Goal: Transaction & Acquisition: Purchase product/service

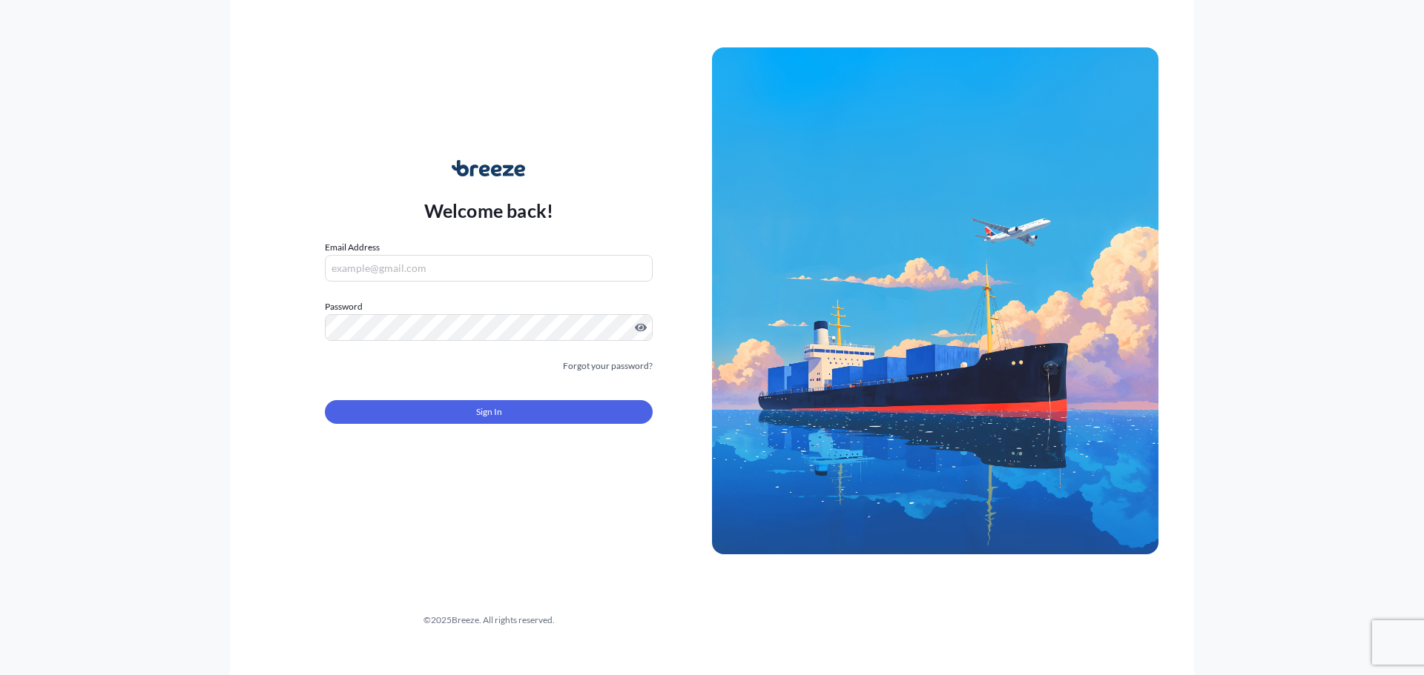
click at [438, 257] on input "Email Address" at bounding box center [489, 268] width 328 height 27
paste input "[EMAIL_ADDRESS][DOMAIN_NAME]"
type input "[EMAIL_ADDRESS][DOMAIN_NAME]"
click at [552, 409] on button "Sign In" at bounding box center [489, 412] width 328 height 24
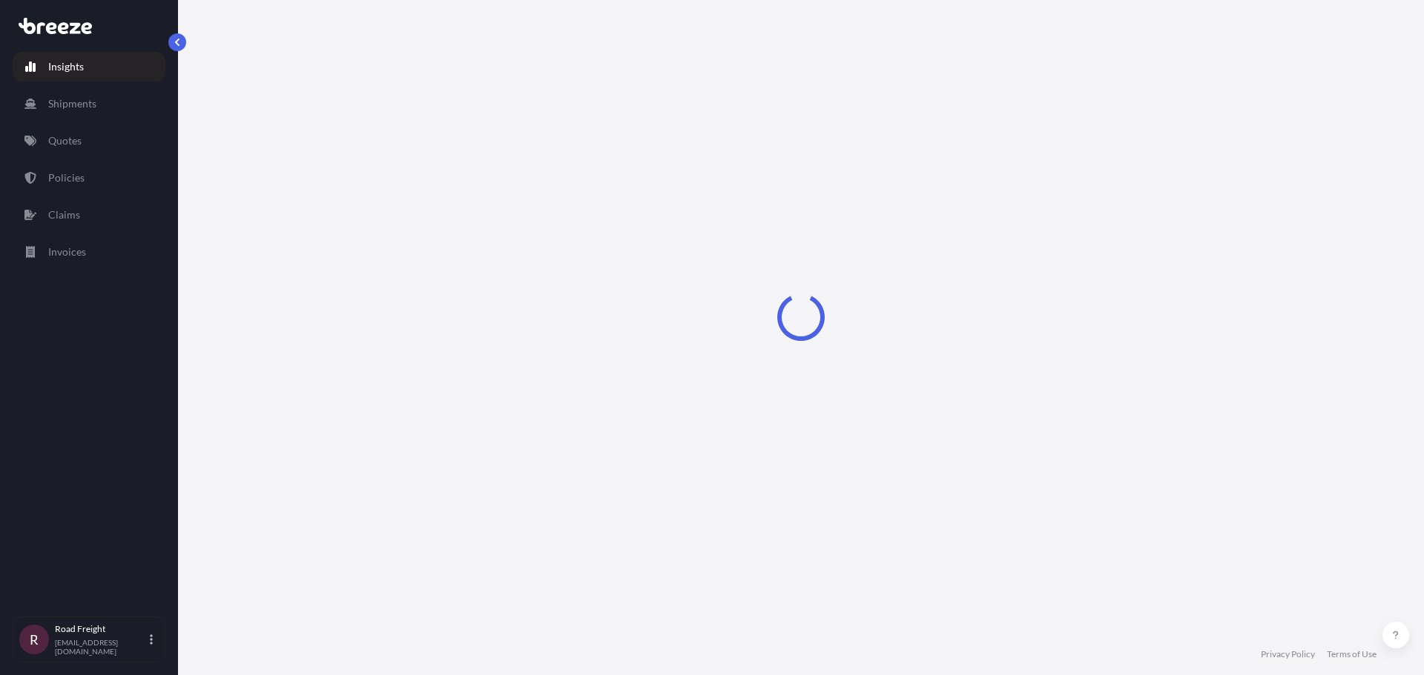
select select "2025"
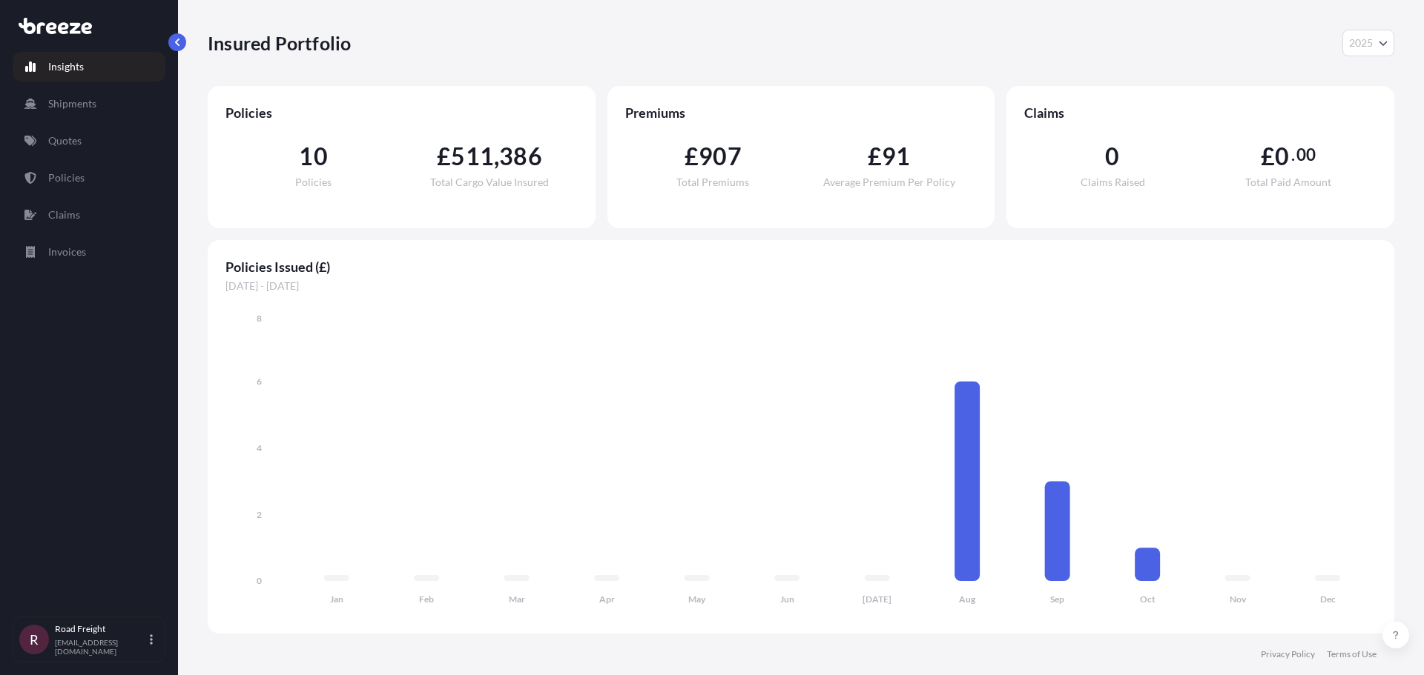
click at [488, 50] on div "Insured Portfolio 2025 2025 2024 2023 2022" at bounding box center [801, 43] width 1186 height 27
click at [87, 135] on link "Quotes" at bounding box center [89, 141] width 153 height 30
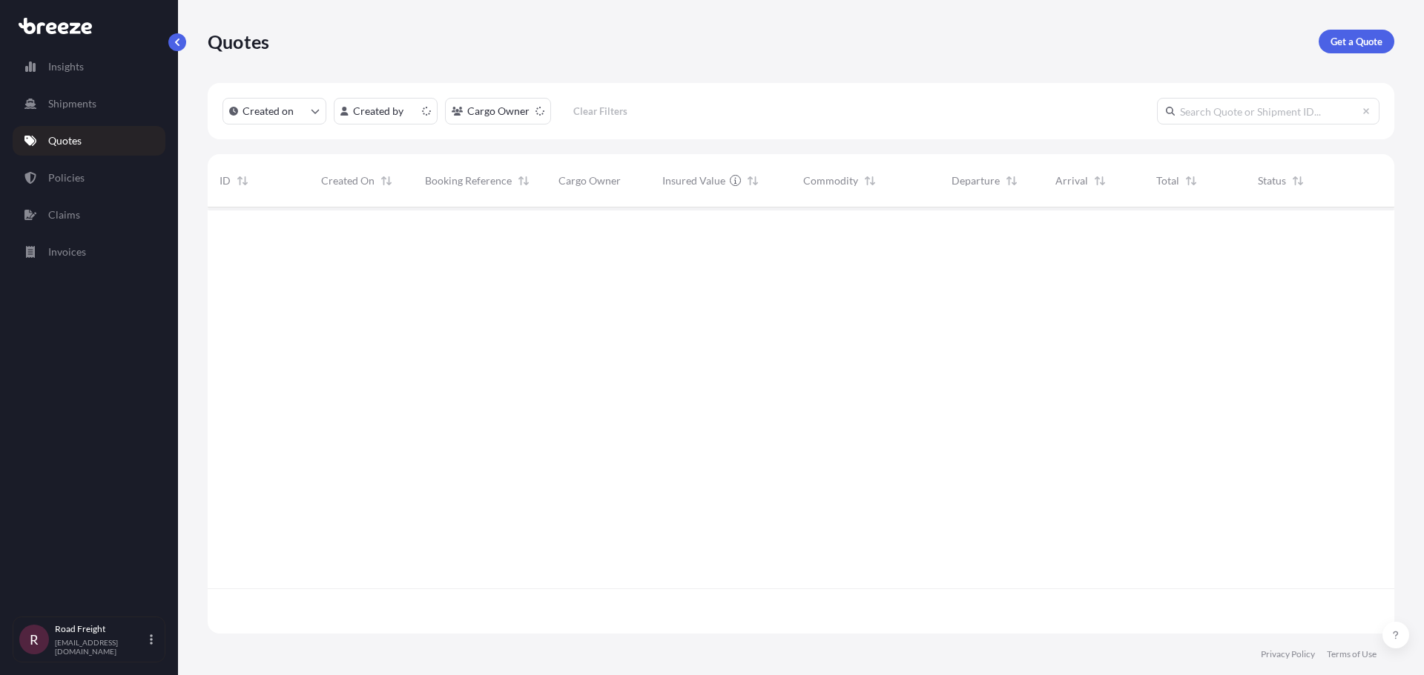
scroll to position [423, 1175]
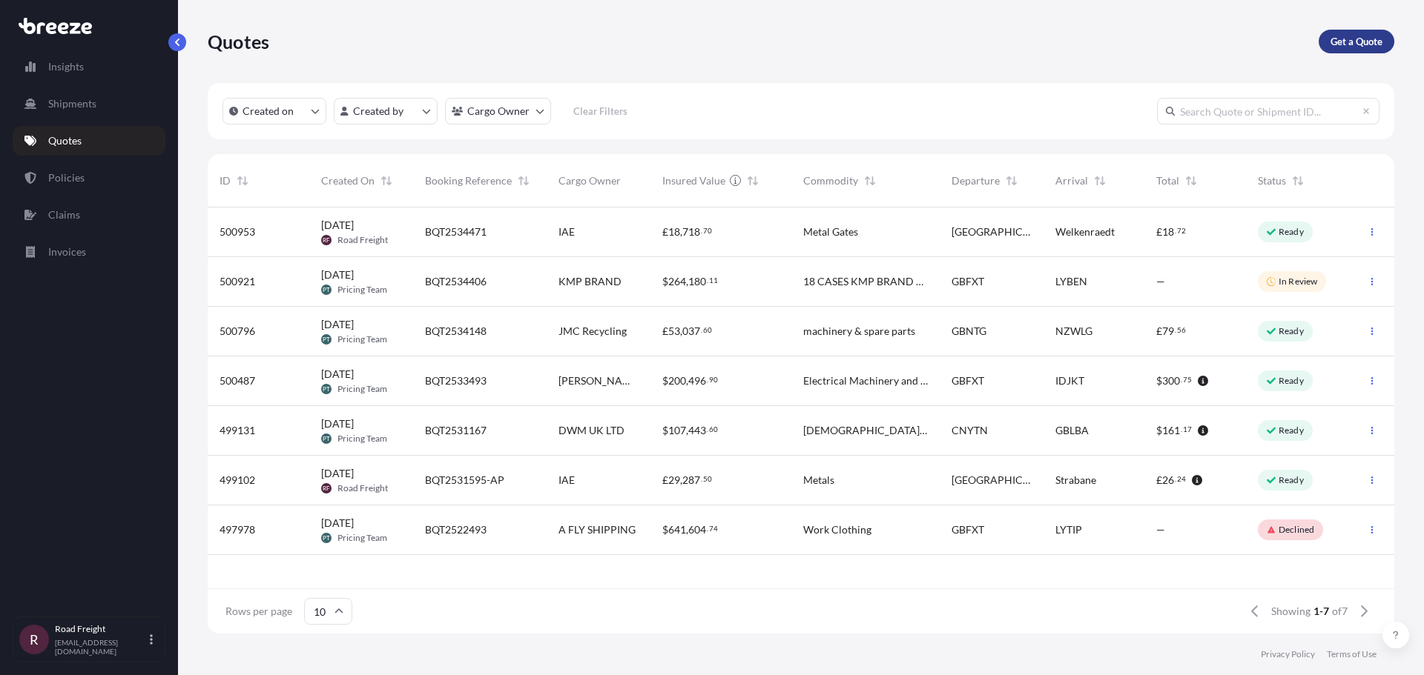
click at [1368, 40] on p "Get a Quote" at bounding box center [1356, 41] width 52 height 15
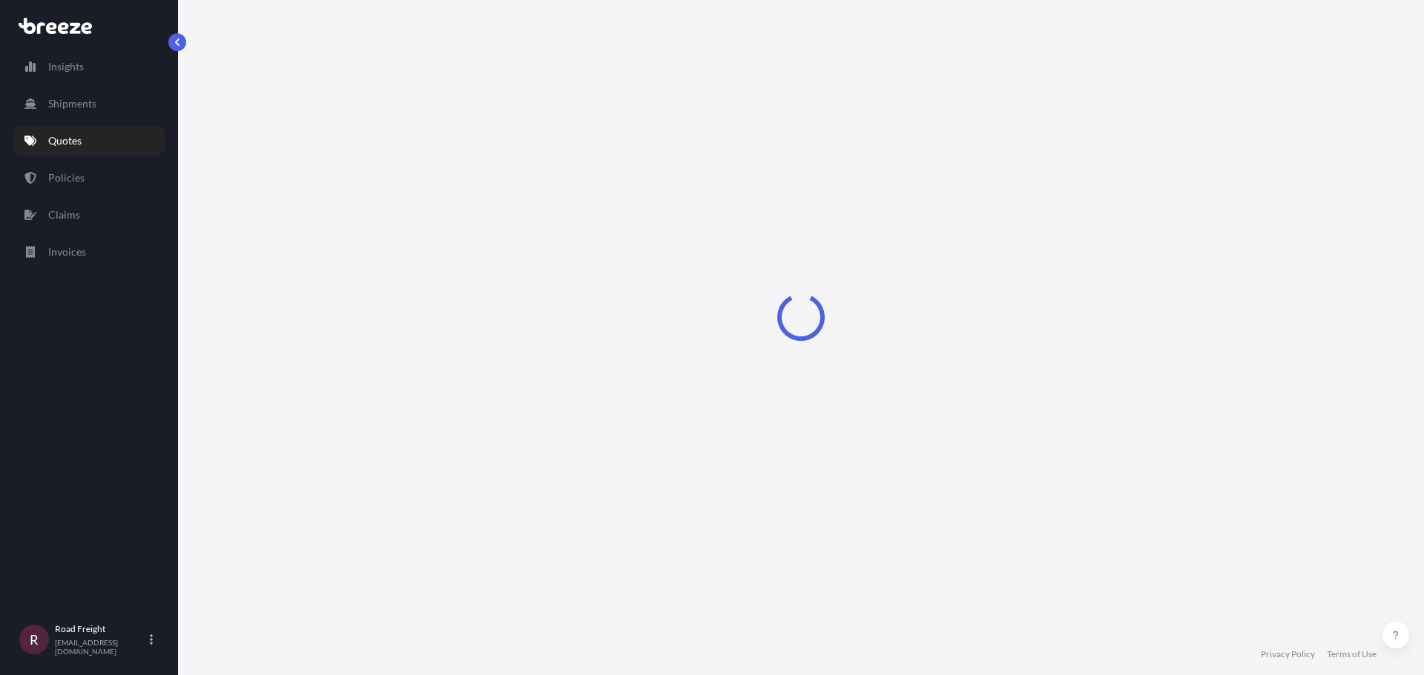
select select "Sea"
select select "1"
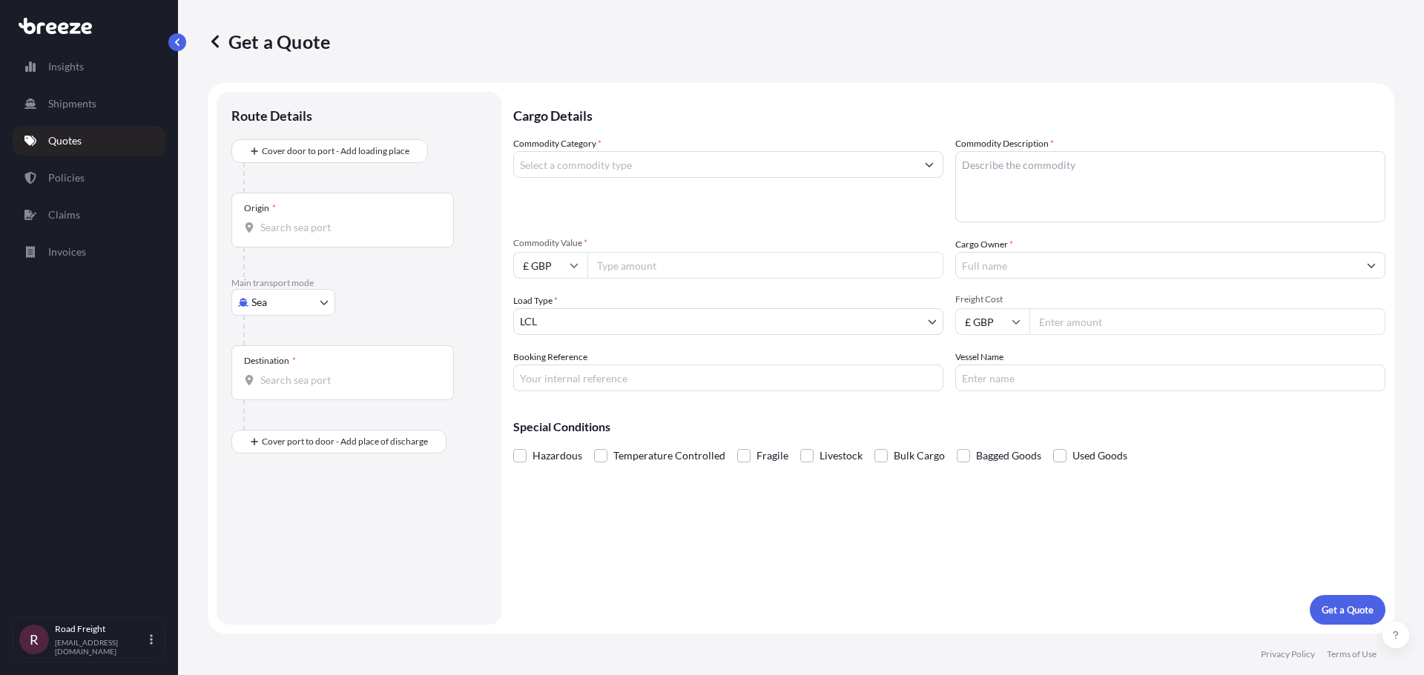
drag, startPoint x: 350, startPoint y: 212, endPoint x: 346, endPoint y: 229, distance: 17.6
click at [348, 211] on div "Origin *" at bounding box center [342, 220] width 222 height 55
click at [348, 220] on input "Origin *" at bounding box center [347, 227] width 175 height 15
click at [346, 229] on input "Origin *" at bounding box center [347, 227] width 175 height 15
type input "GBDVR / QQD - [GEOGRAPHIC_DATA], [GEOGRAPHIC_DATA]"
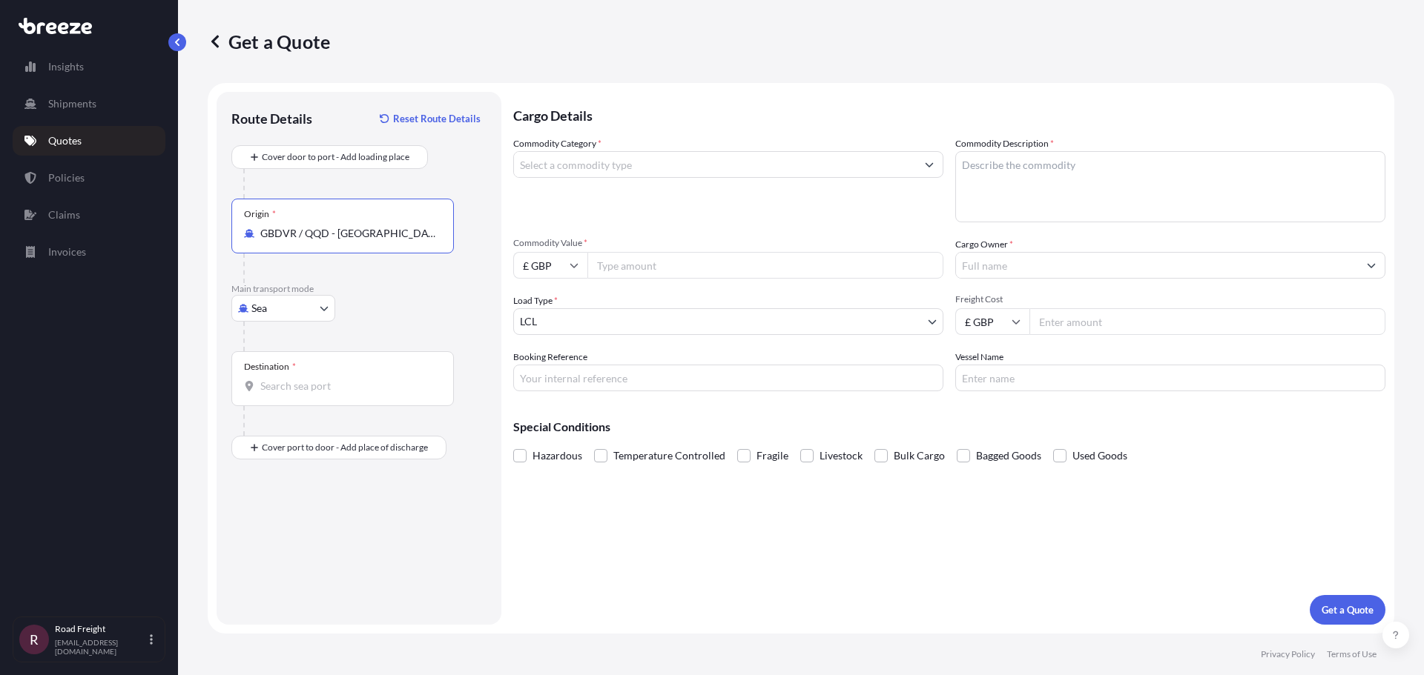
click at [307, 316] on body "4 options available. Insights Shipments Quotes Policies Claims Invoices R Road …" at bounding box center [712, 337] width 1424 height 675
click at [286, 397] on div "Road" at bounding box center [283, 400] width 92 height 27
select select "Road"
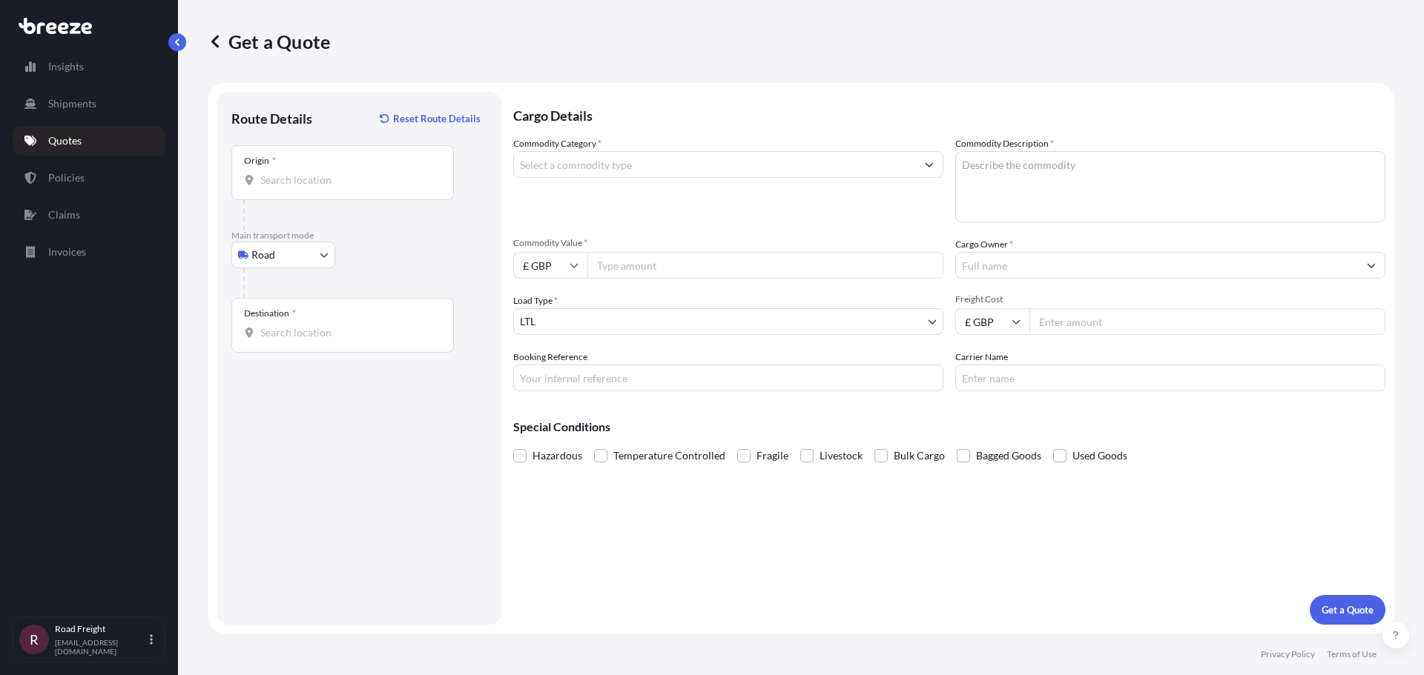
click at [374, 265] on div "Road Sea Air Road Rail" at bounding box center [358, 255] width 255 height 27
click at [344, 316] on div "Destination *" at bounding box center [342, 325] width 222 height 55
click at [344, 326] on input "Destination *" at bounding box center [347, 333] width 175 height 15
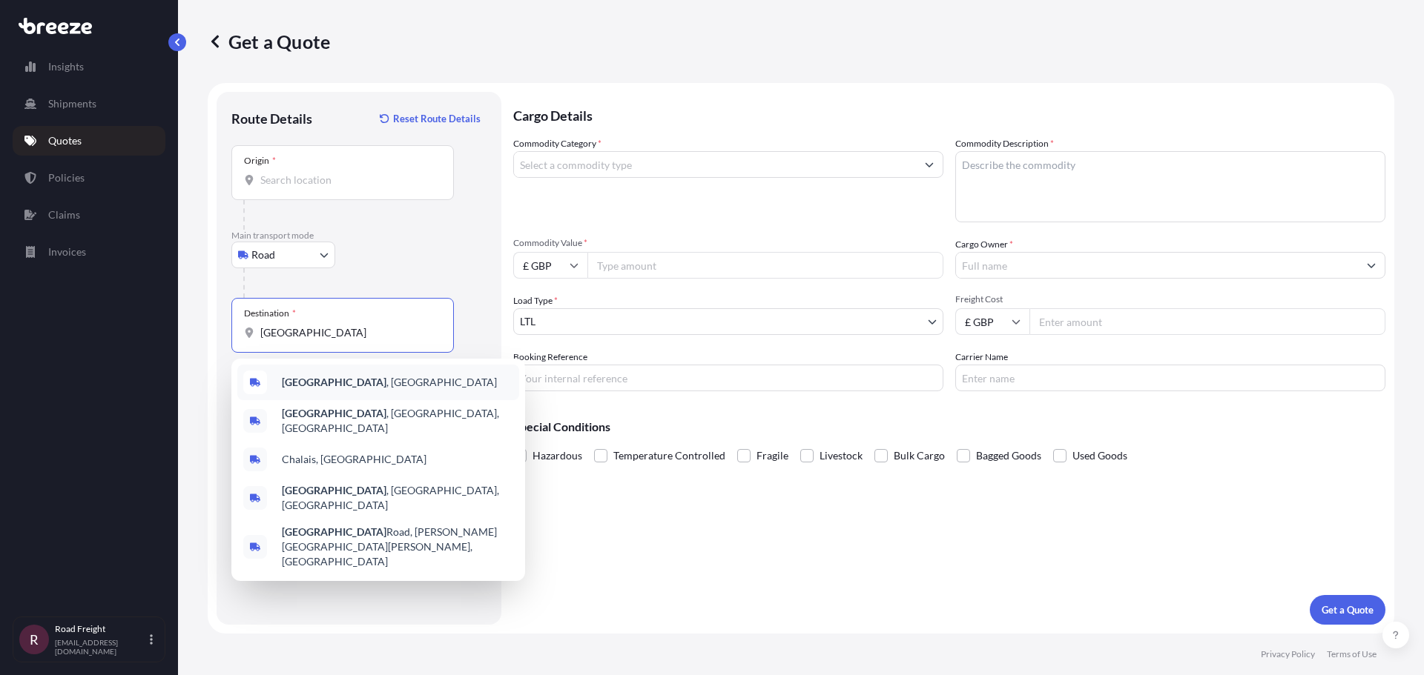
click at [328, 383] on span "[GEOGRAPHIC_DATA] , [GEOGRAPHIC_DATA]" at bounding box center [389, 382] width 215 height 15
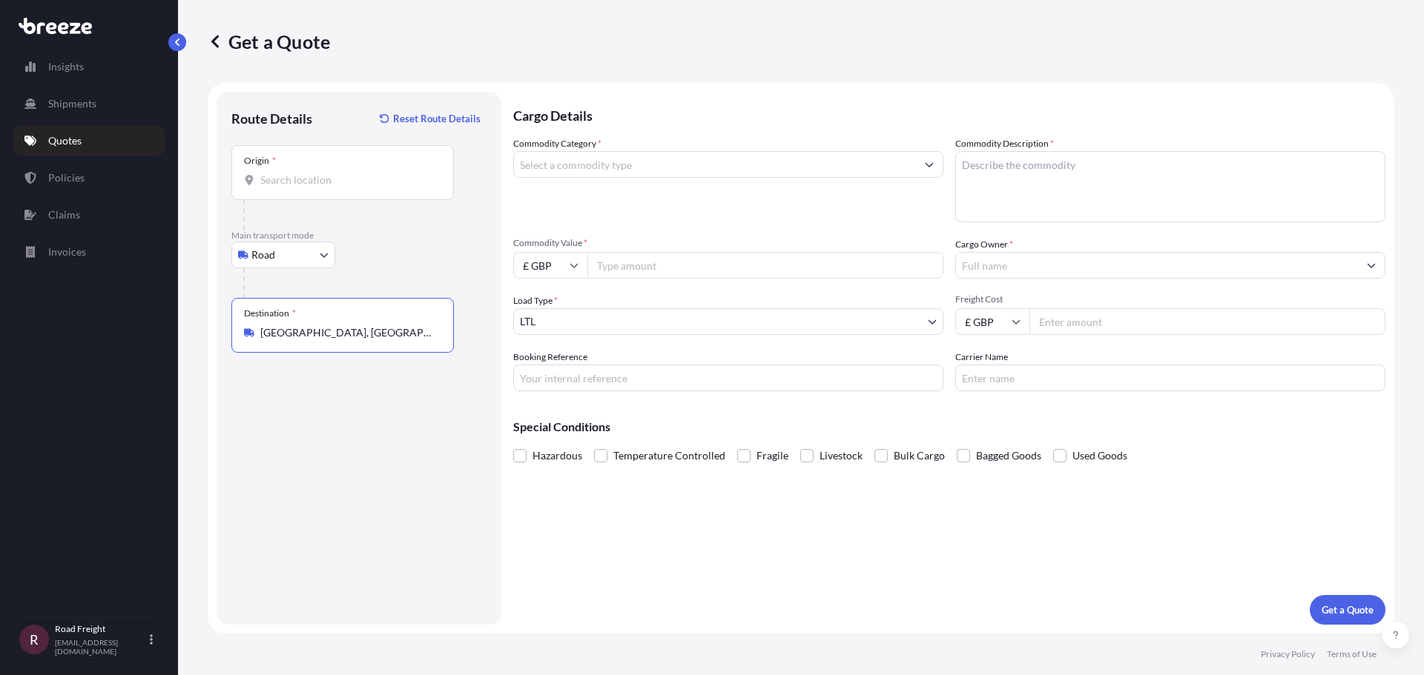
type input "[GEOGRAPHIC_DATA], [GEOGRAPHIC_DATA]"
click at [592, 161] on input "Commodity Category *" at bounding box center [715, 164] width 402 height 27
type input "5"
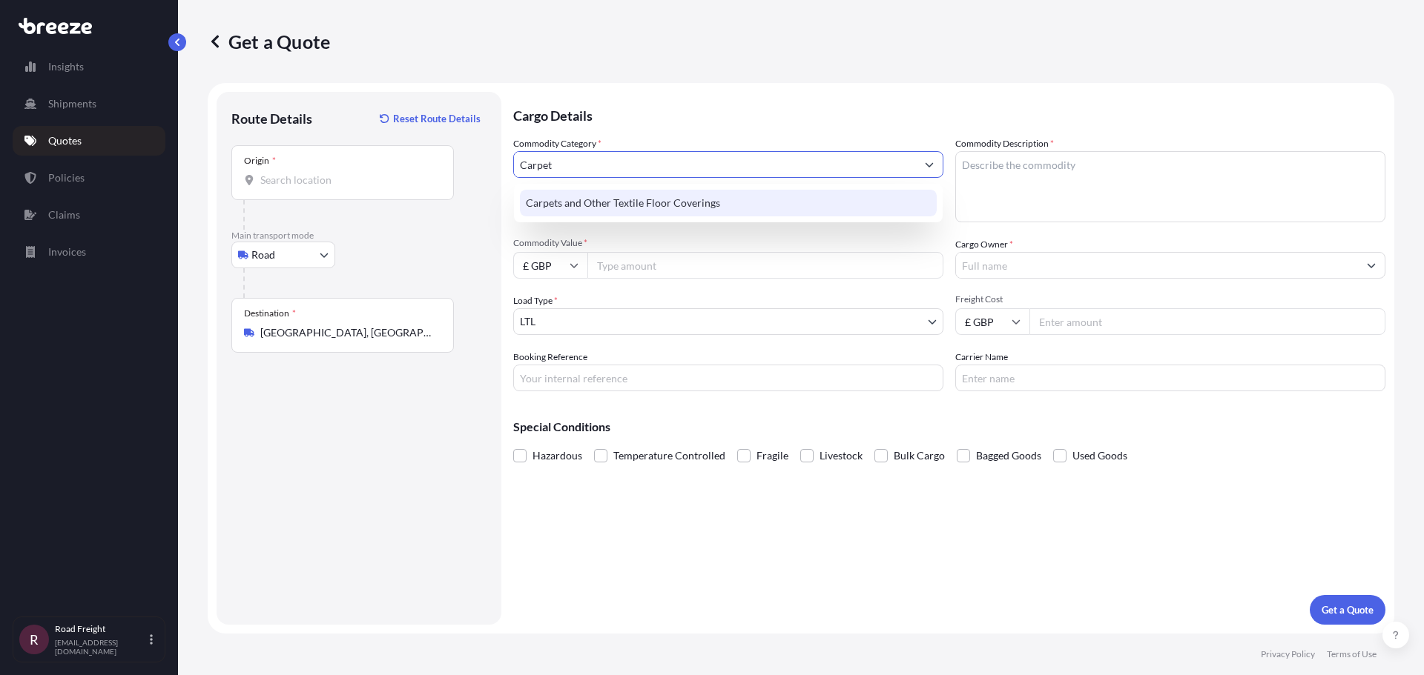
click at [598, 208] on div "Carpets and Other Textile Floor Coverings" at bounding box center [728, 203] width 417 height 27
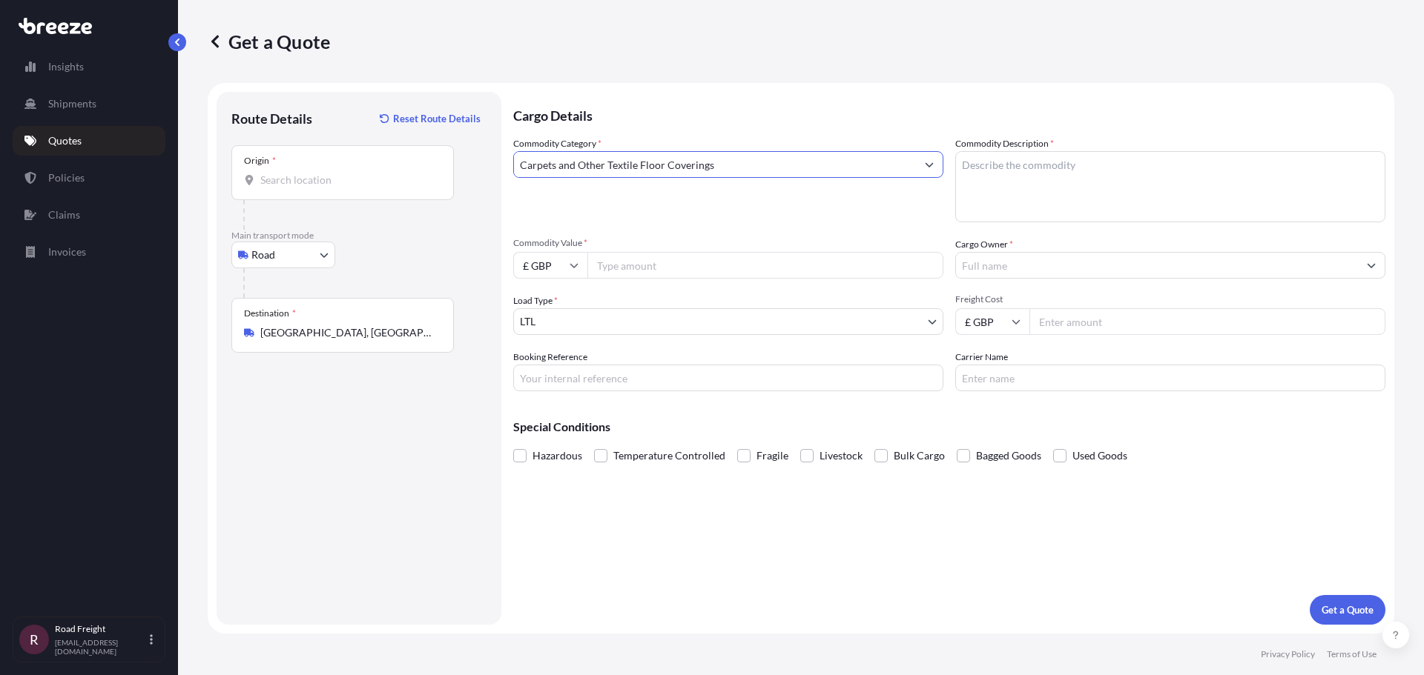
type input "Carpets and Other Textile Floor Coverings"
click at [1039, 176] on textarea "Commodity Description *" at bounding box center [1170, 186] width 430 height 71
type textarea "C"
type textarea "Rolls of Carpet"
click at [664, 257] on input "Commodity Value *" at bounding box center [765, 265] width 356 height 27
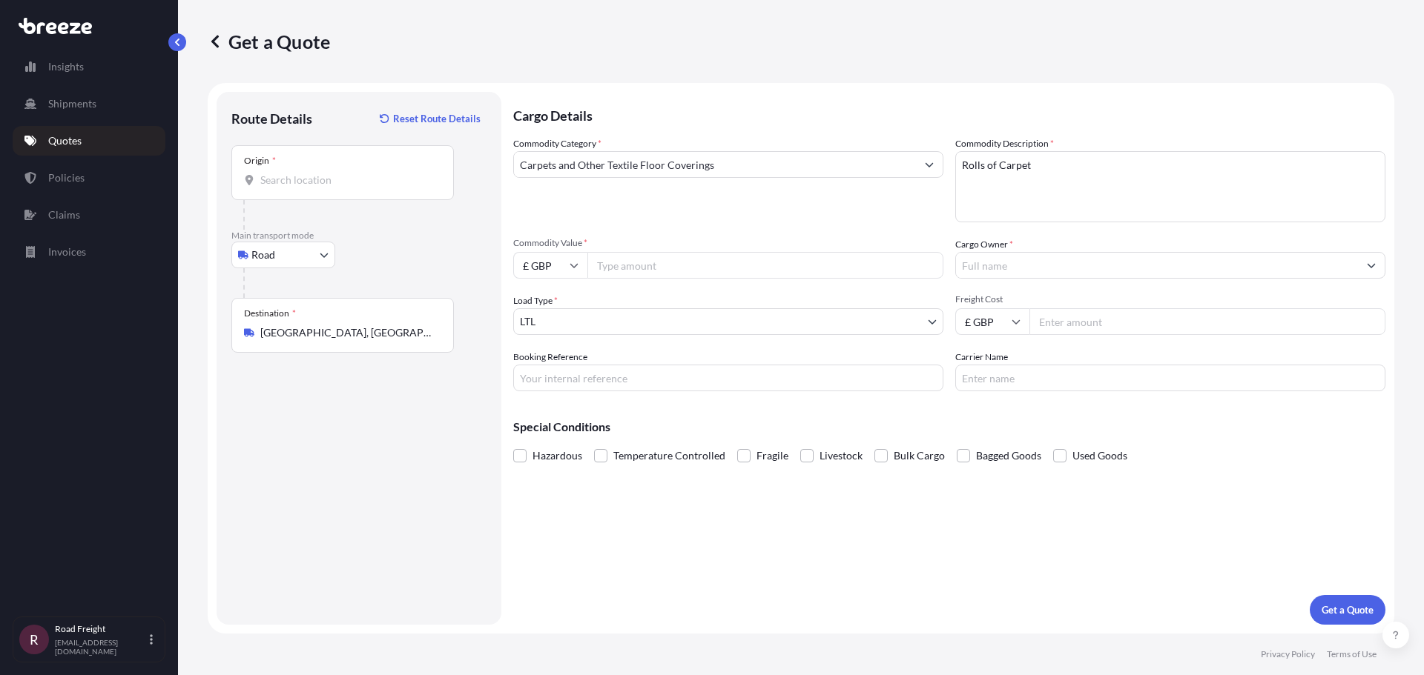
click at [564, 265] on input "£ GBP" at bounding box center [550, 265] width 74 height 27
click at [552, 305] on div "€ EUR" at bounding box center [550, 306] width 62 height 28
type input "€ EUR"
click at [676, 271] on input "Commodity Value *" at bounding box center [765, 265] width 356 height 27
type input "54912.59"
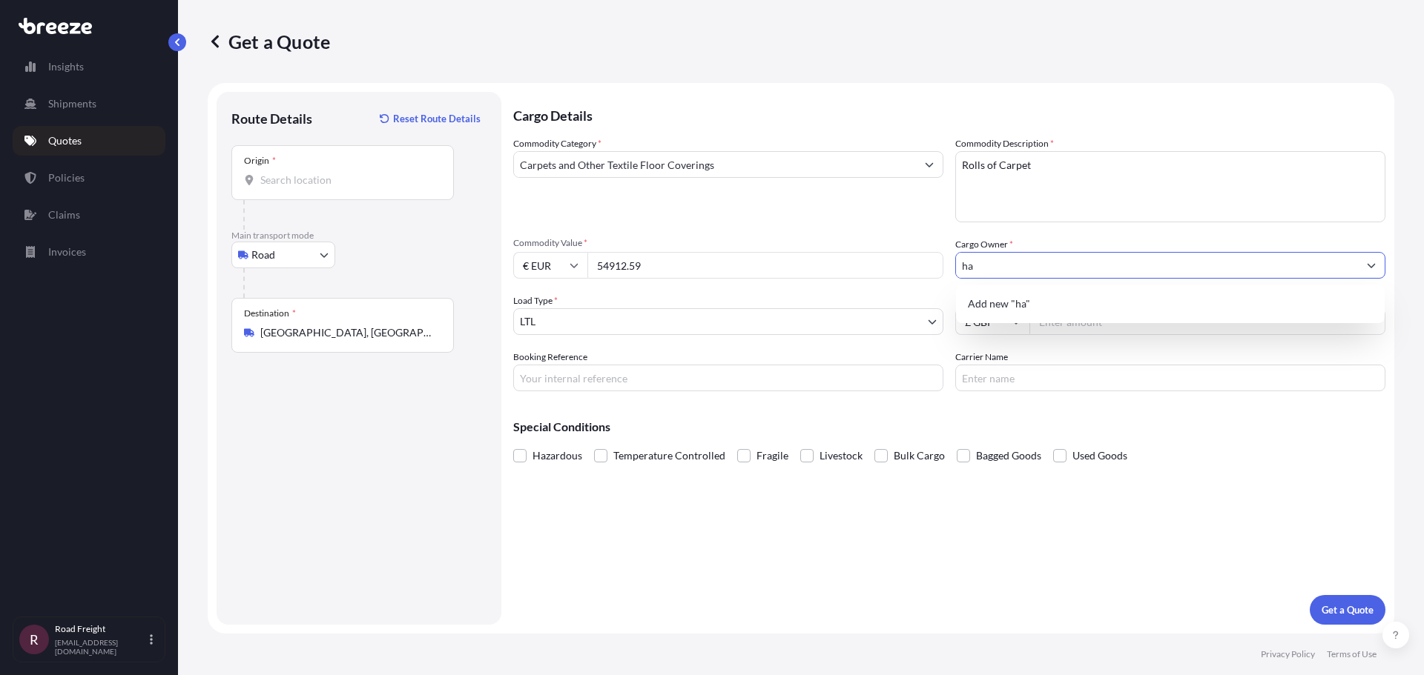
type input "h"
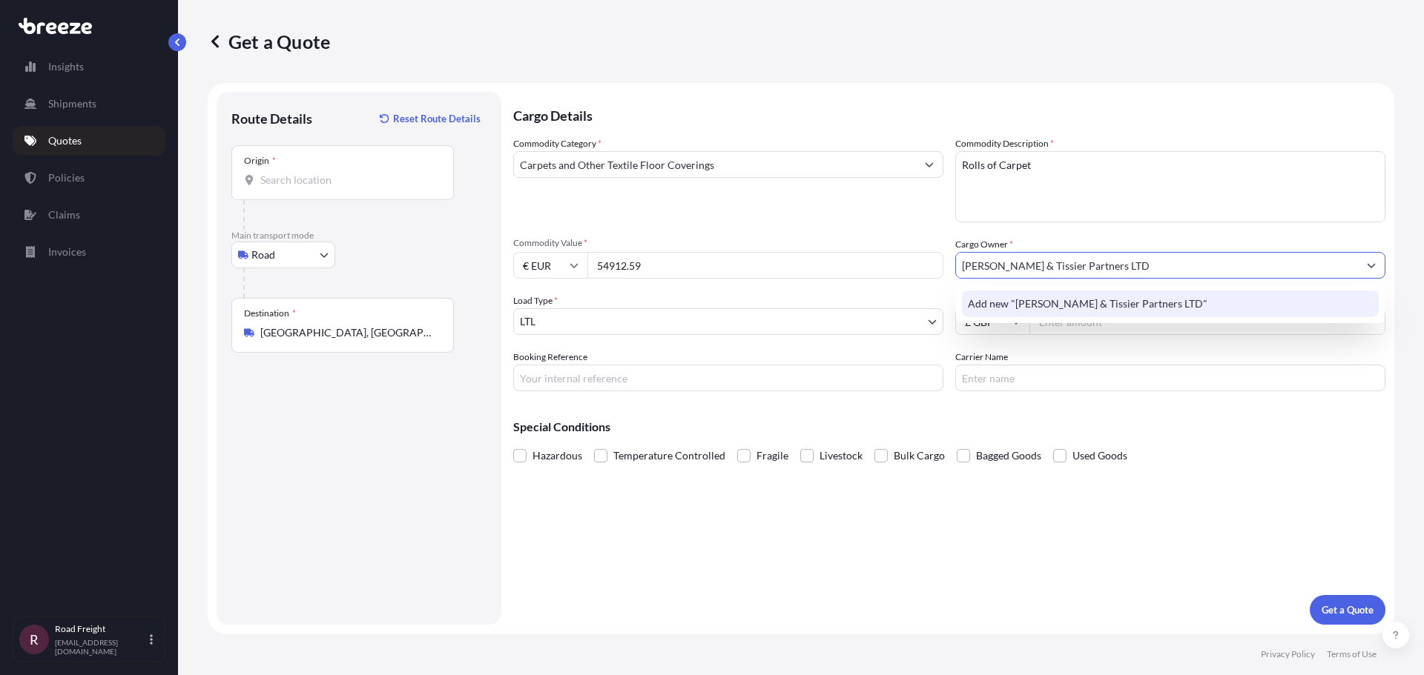
click at [1075, 310] on span "Add new "[PERSON_NAME] & Tissier Partners LTD"" at bounding box center [1087, 304] width 239 height 15
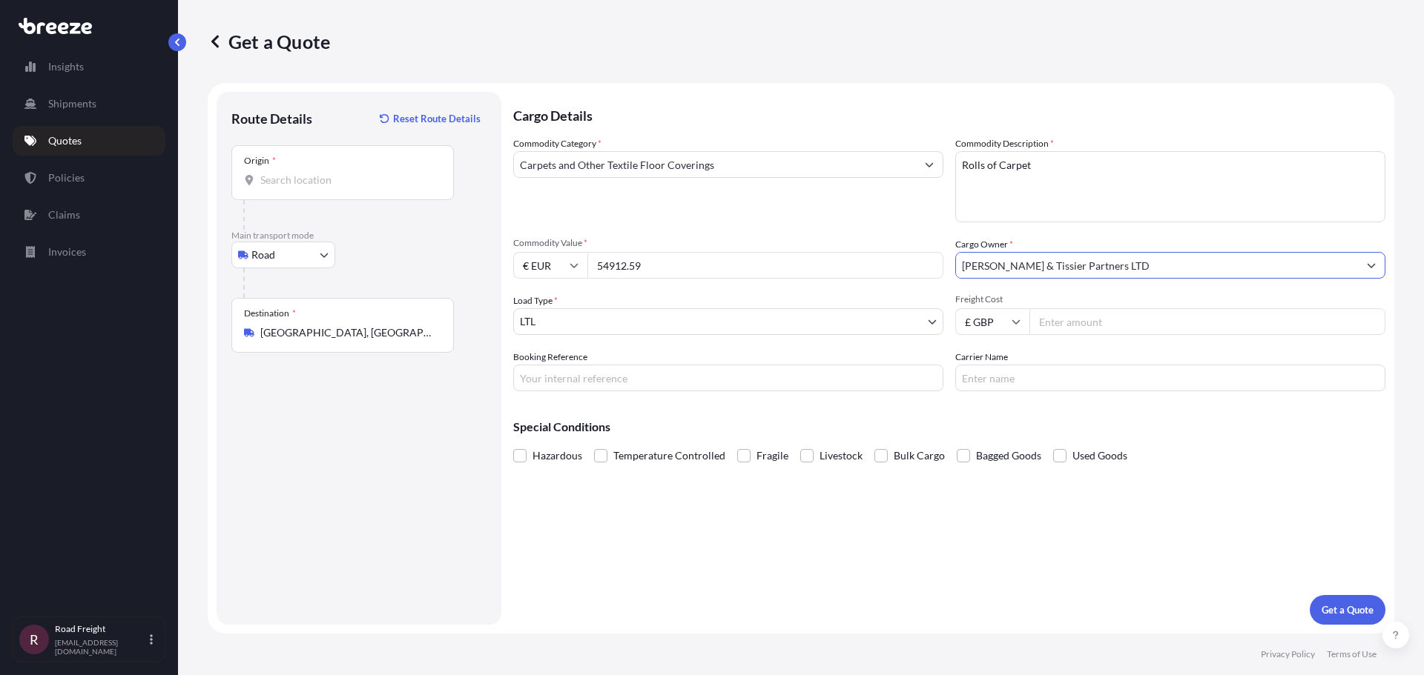
type input "[PERSON_NAME] & Tissier Partners LTD"
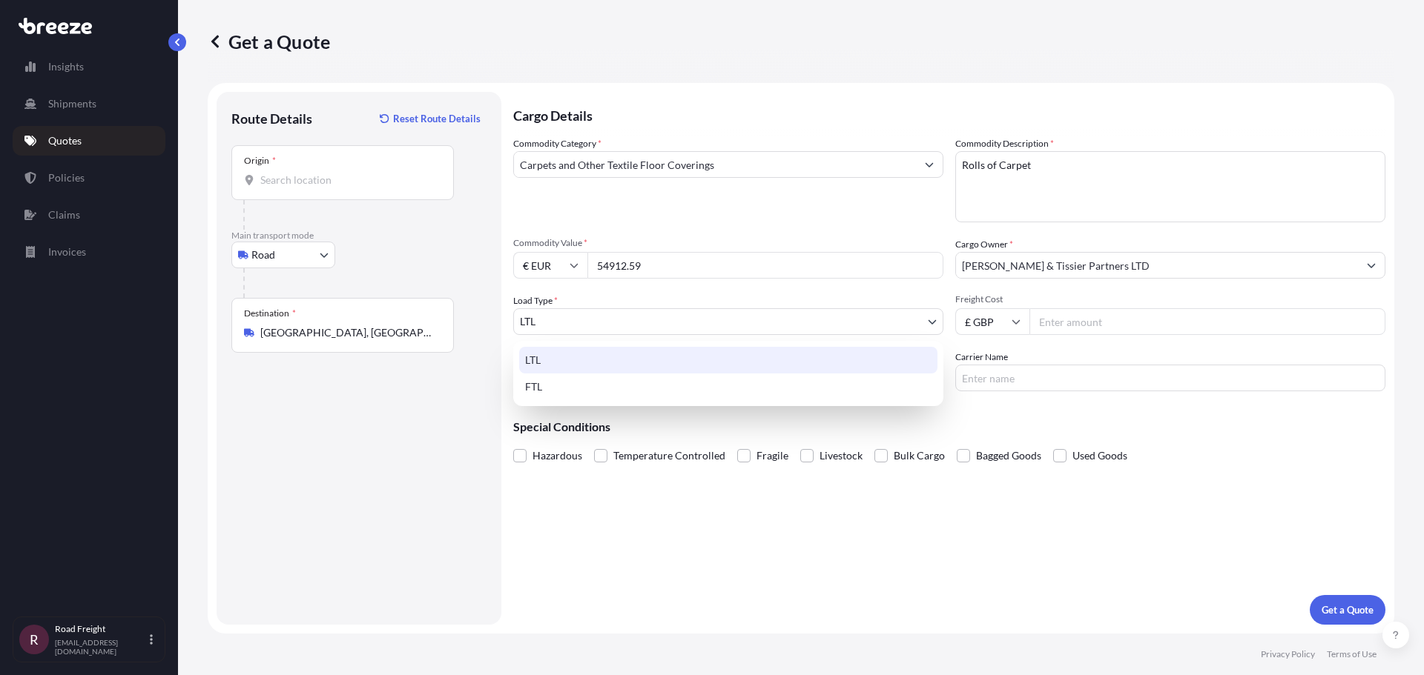
click at [633, 320] on body "0 options available. 1 option available. 0 options available. 1 option availabl…" at bounding box center [712, 337] width 1424 height 675
click at [555, 380] on div "FTL" at bounding box center [728, 387] width 418 height 27
select select "2"
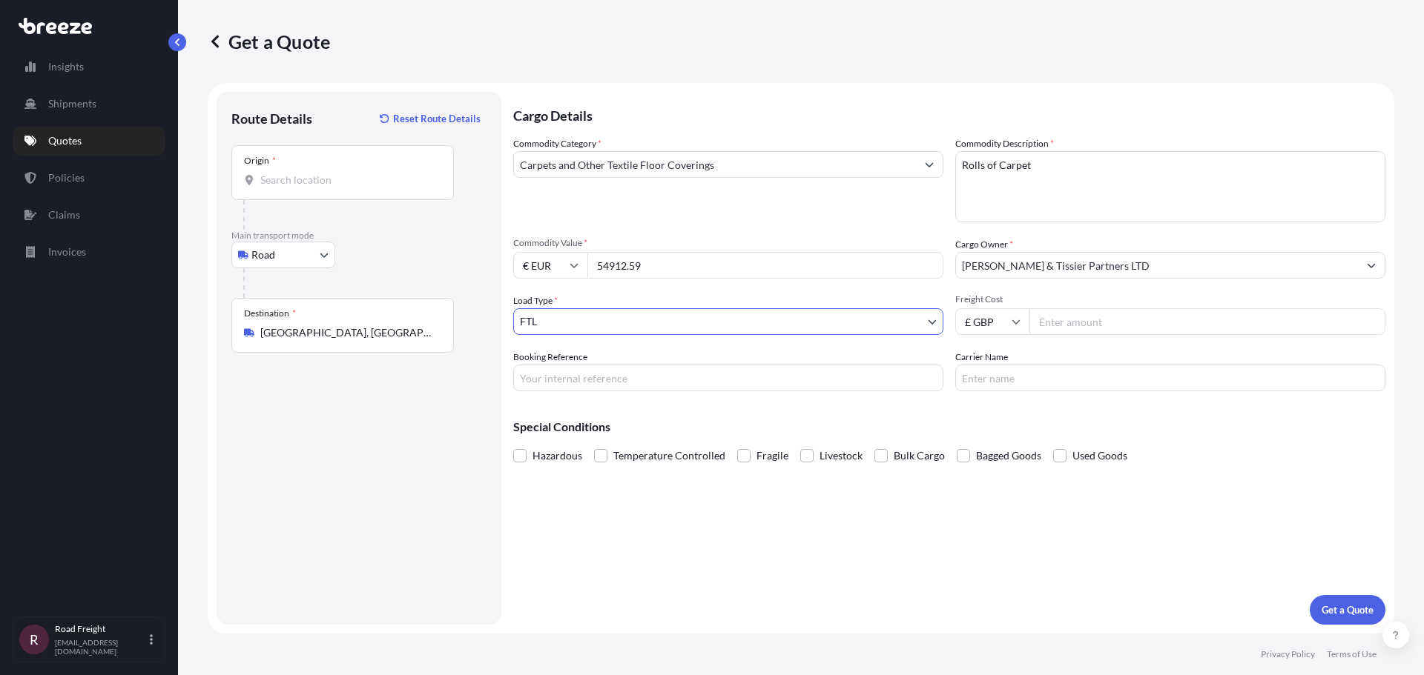
click at [633, 379] on input "Booking Reference" at bounding box center [728, 378] width 430 height 27
type input "t"
type input "TBC"
type input "UNIEXPRESS"
click at [1163, 614] on div "Cargo Details Commodity Category * Carpets and Other Textile Floor Coverings Co…" at bounding box center [949, 358] width 872 height 533
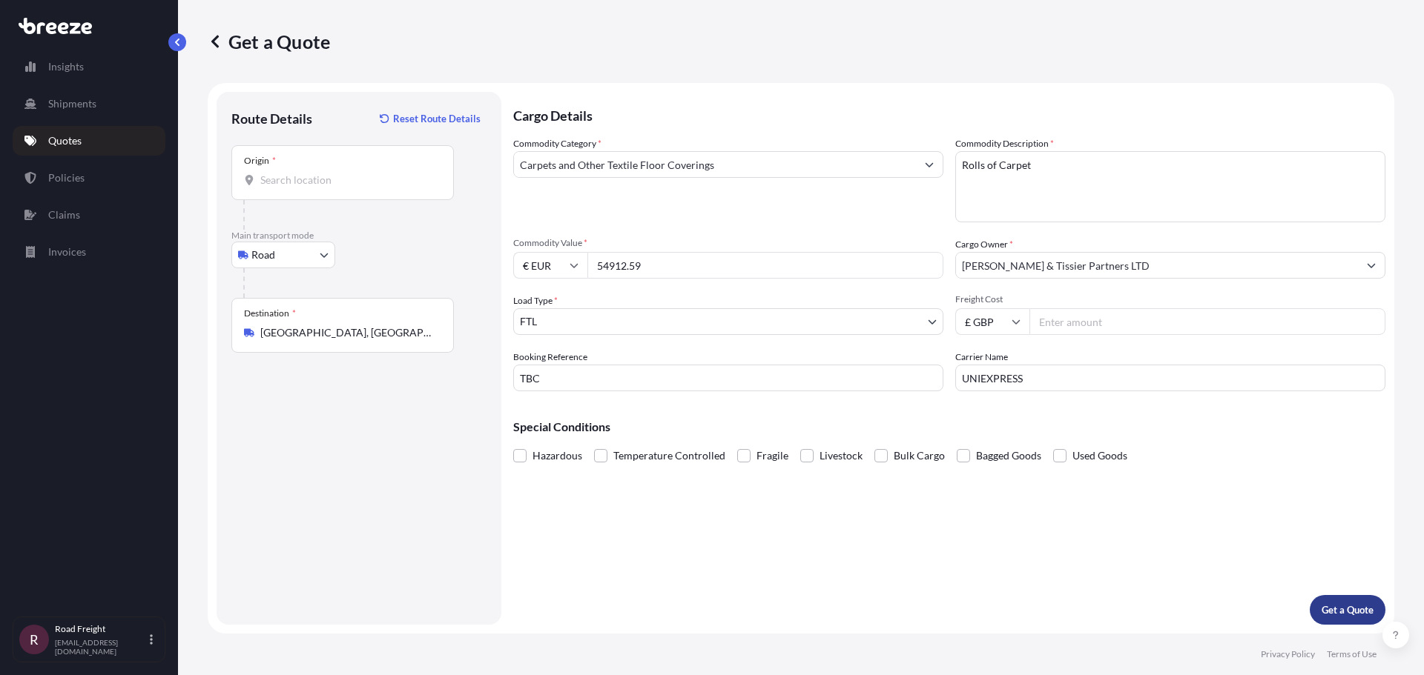
click at [1331, 610] on p "Get a Quote" at bounding box center [1347, 610] width 52 height 15
click at [298, 179] on input "Origin * Please select an origin" at bounding box center [347, 180] width 175 height 15
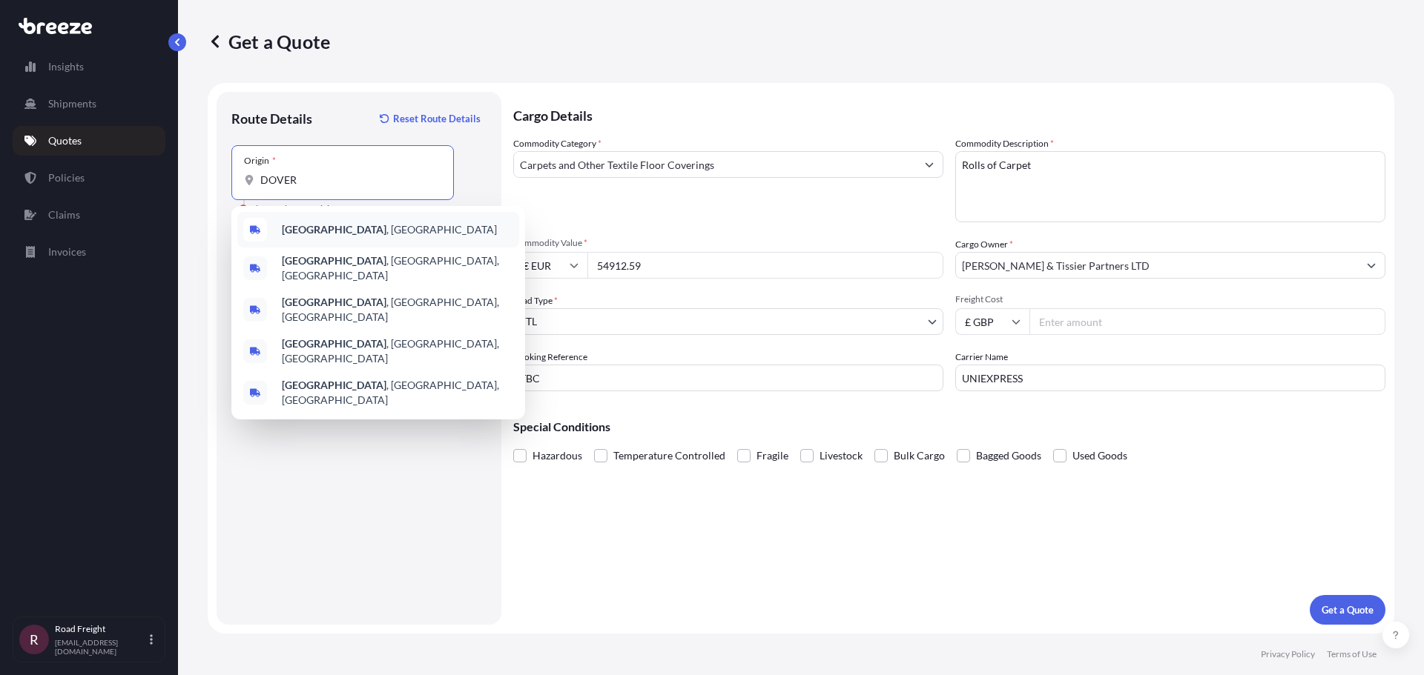
click at [339, 231] on div "[GEOGRAPHIC_DATA] , [GEOGRAPHIC_DATA]" at bounding box center [378, 230] width 282 height 36
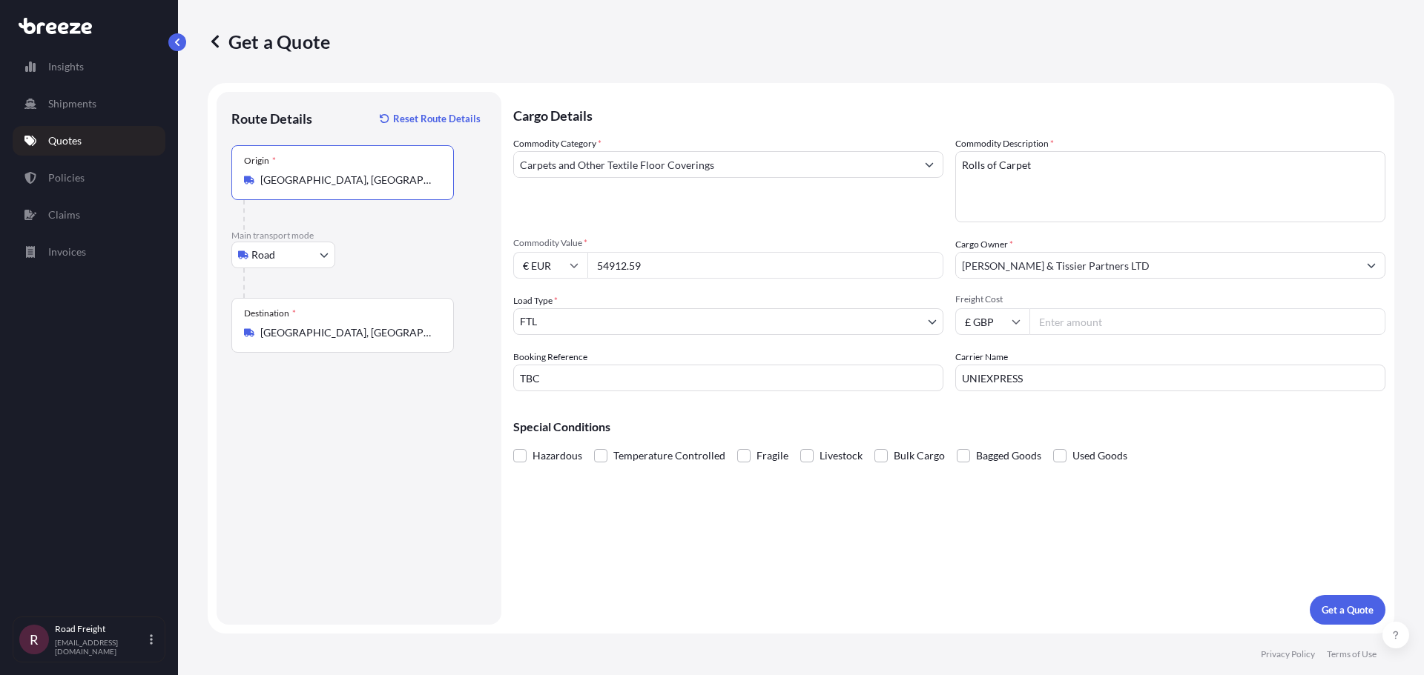
type input "[GEOGRAPHIC_DATA], [GEOGRAPHIC_DATA]"
click at [357, 463] on div "Route Details Reset Route Details Place of loading Road Road Rail Origin * [GEO…" at bounding box center [358, 358] width 255 height 503
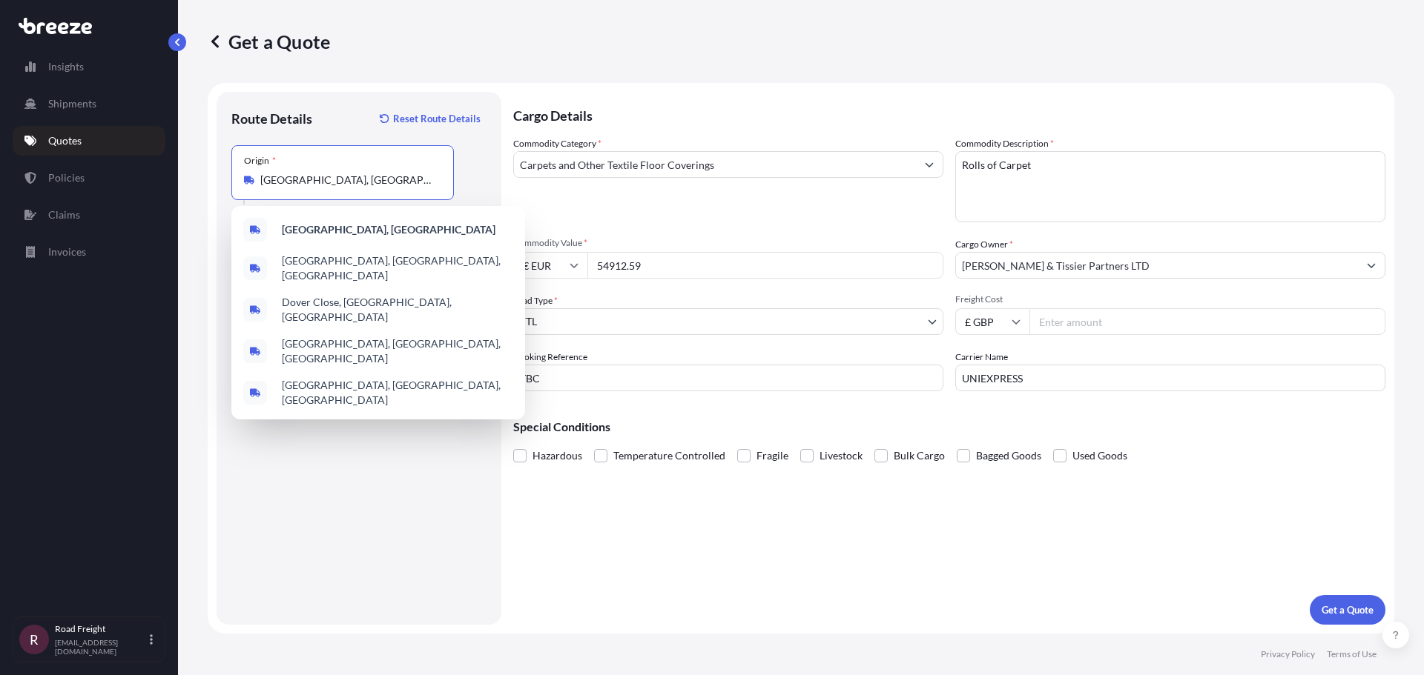
click at [319, 185] on input "[GEOGRAPHIC_DATA], [GEOGRAPHIC_DATA]" at bounding box center [347, 180] width 175 height 15
click at [329, 228] on div "[GEOGRAPHIC_DATA], [GEOGRAPHIC_DATA]" at bounding box center [378, 230] width 282 height 36
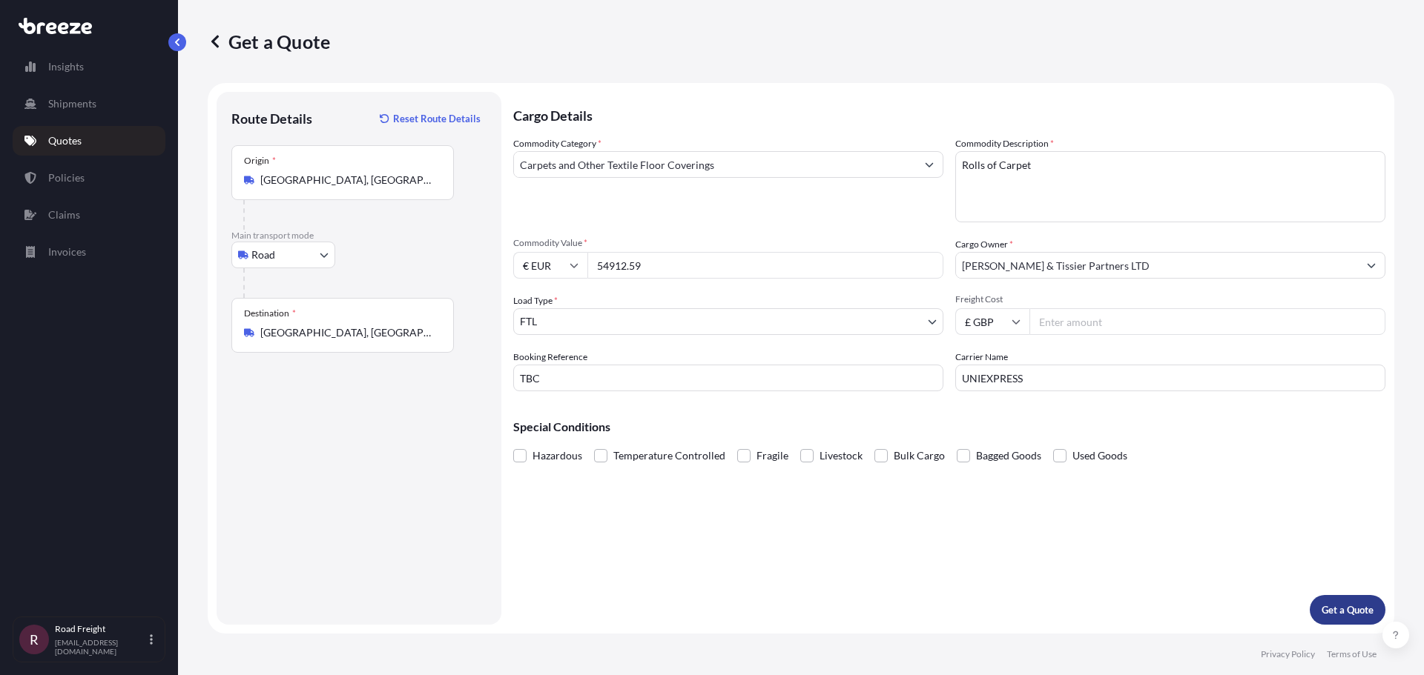
click at [1360, 615] on p "Get a Quote" at bounding box center [1347, 610] width 52 height 15
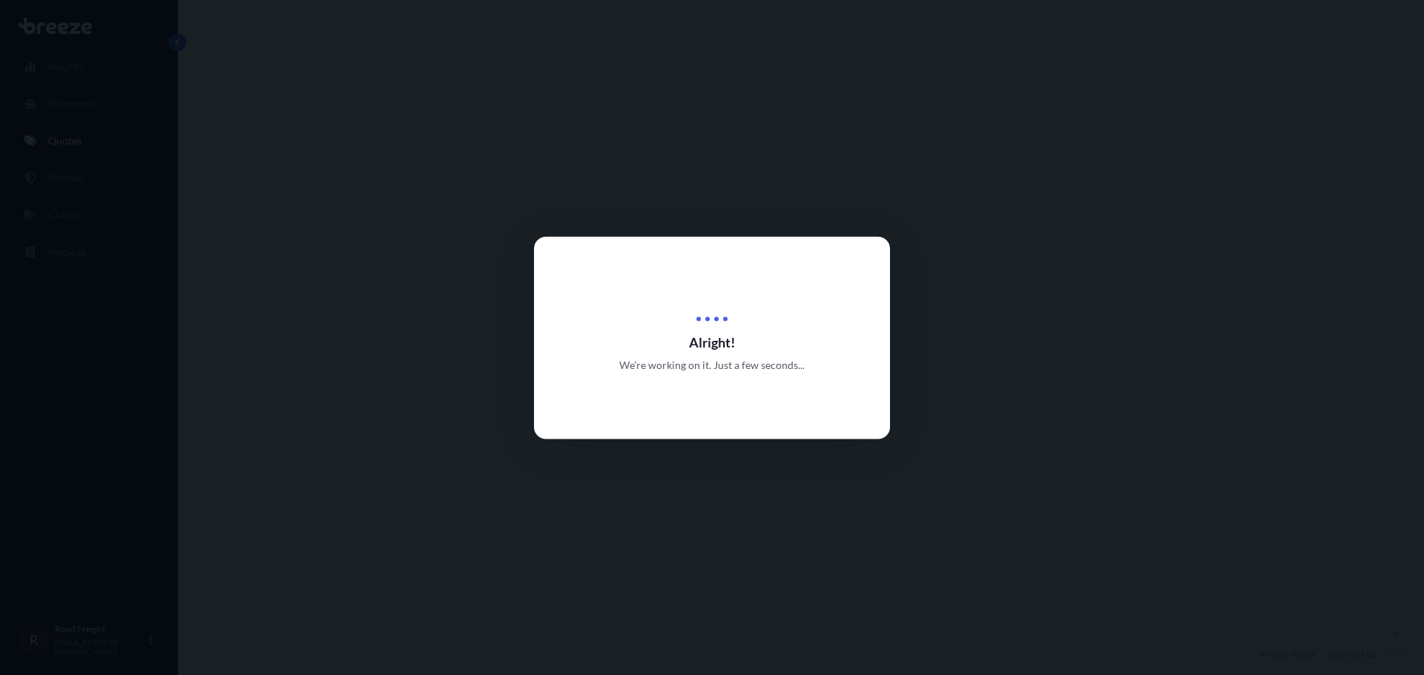
select select "Road"
select select "2"
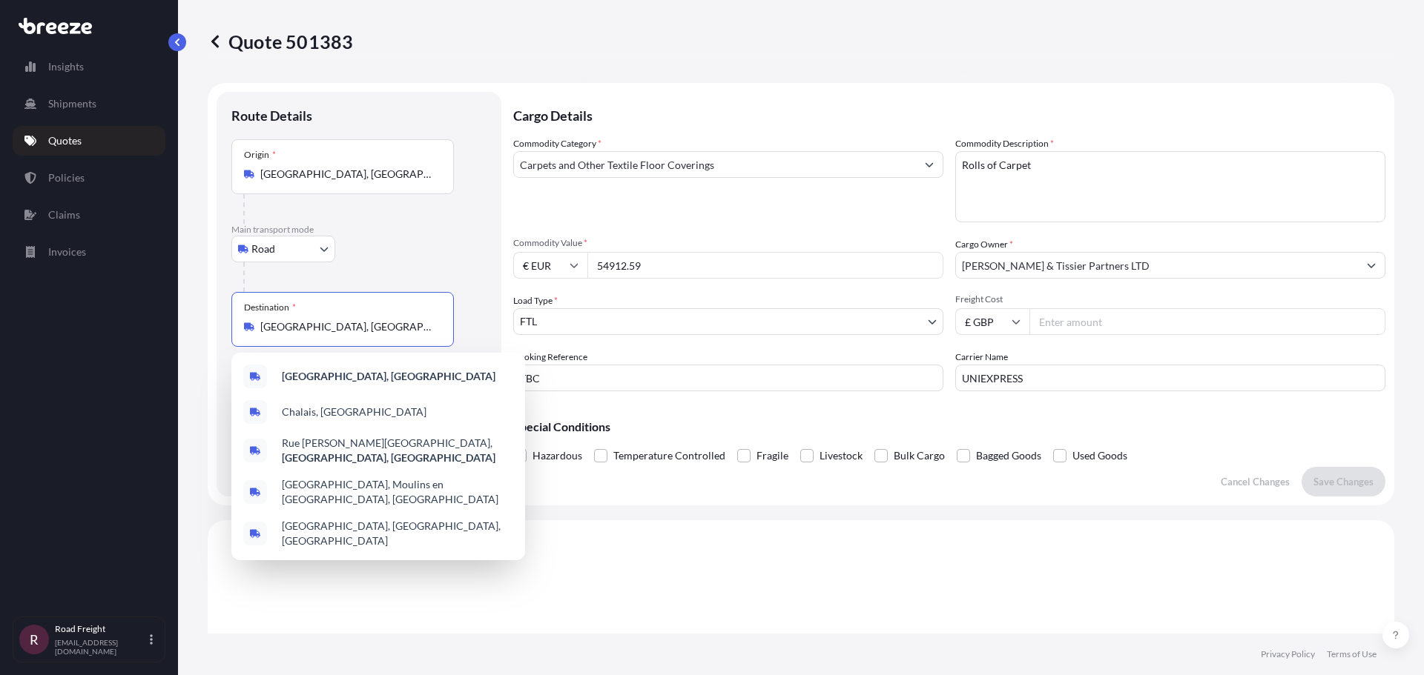
click at [341, 320] on input "[GEOGRAPHIC_DATA], [GEOGRAPHIC_DATA]" at bounding box center [347, 327] width 175 height 15
type input "[GEOGRAPHIC_DATA]"
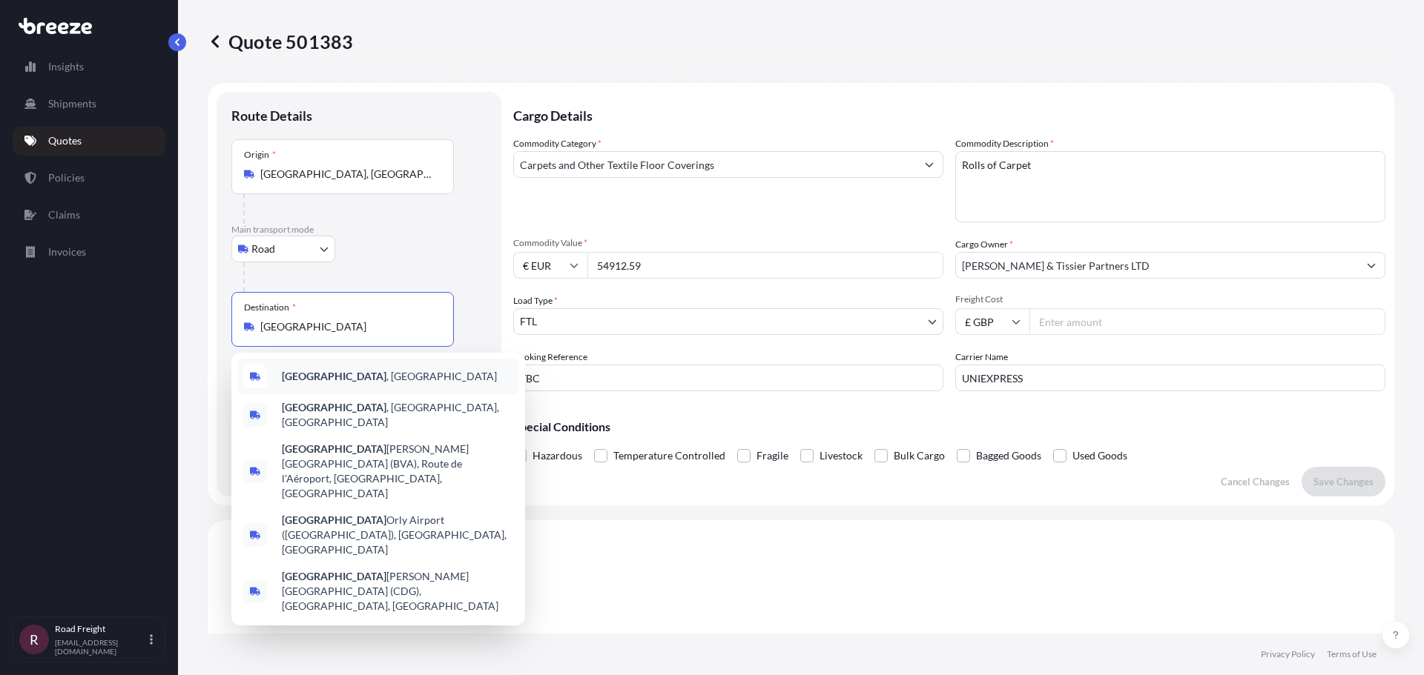
click at [340, 371] on span "[GEOGRAPHIC_DATA] , [GEOGRAPHIC_DATA]" at bounding box center [389, 376] width 215 height 15
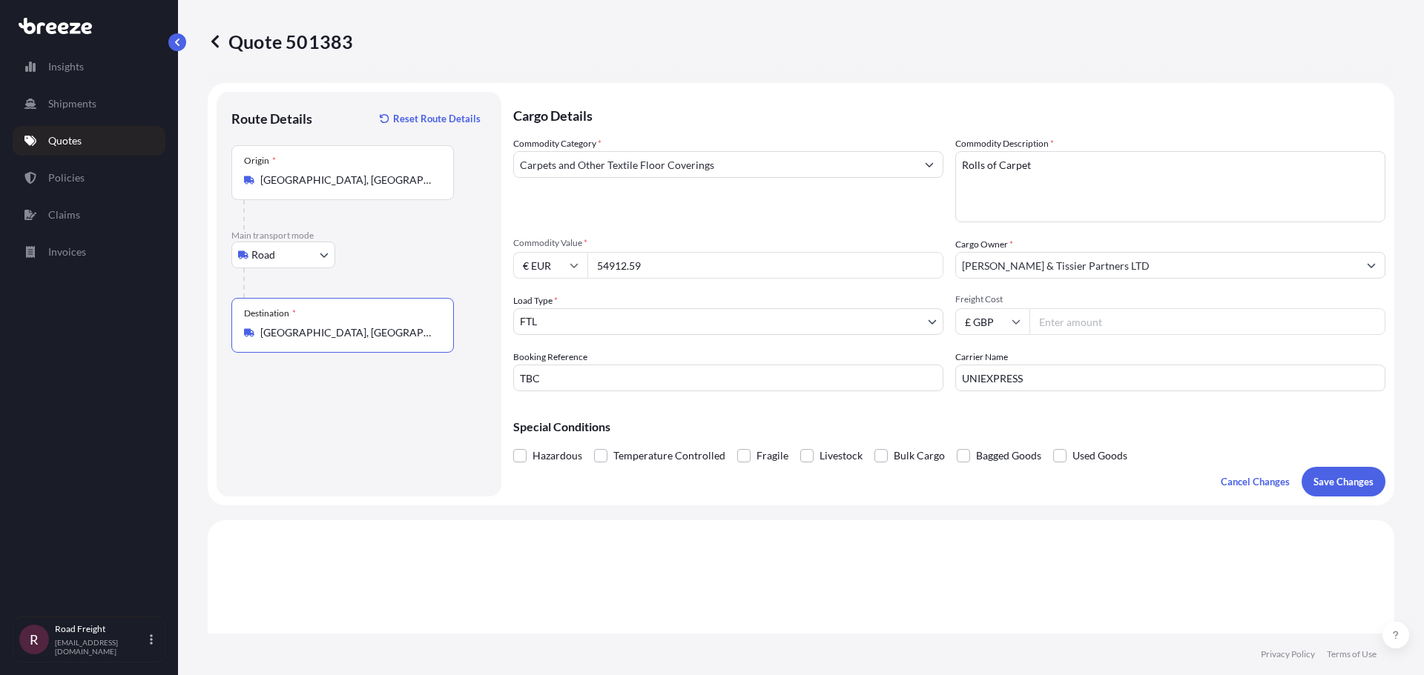
type input "[GEOGRAPHIC_DATA], [GEOGRAPHIC_DATA]"
click at [1330, 475] on p "Save Changes" at bounding box center [1343, 482] width 60 height 15
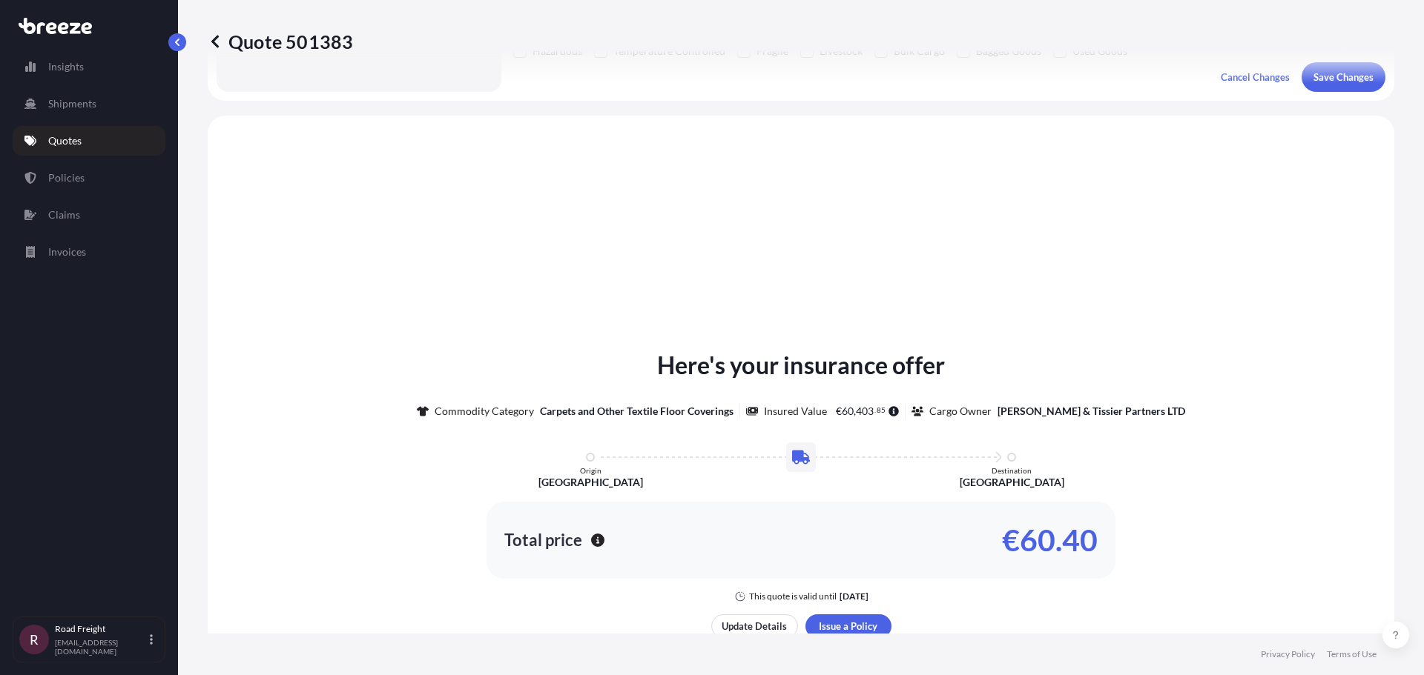
scroll to position [446, 0]
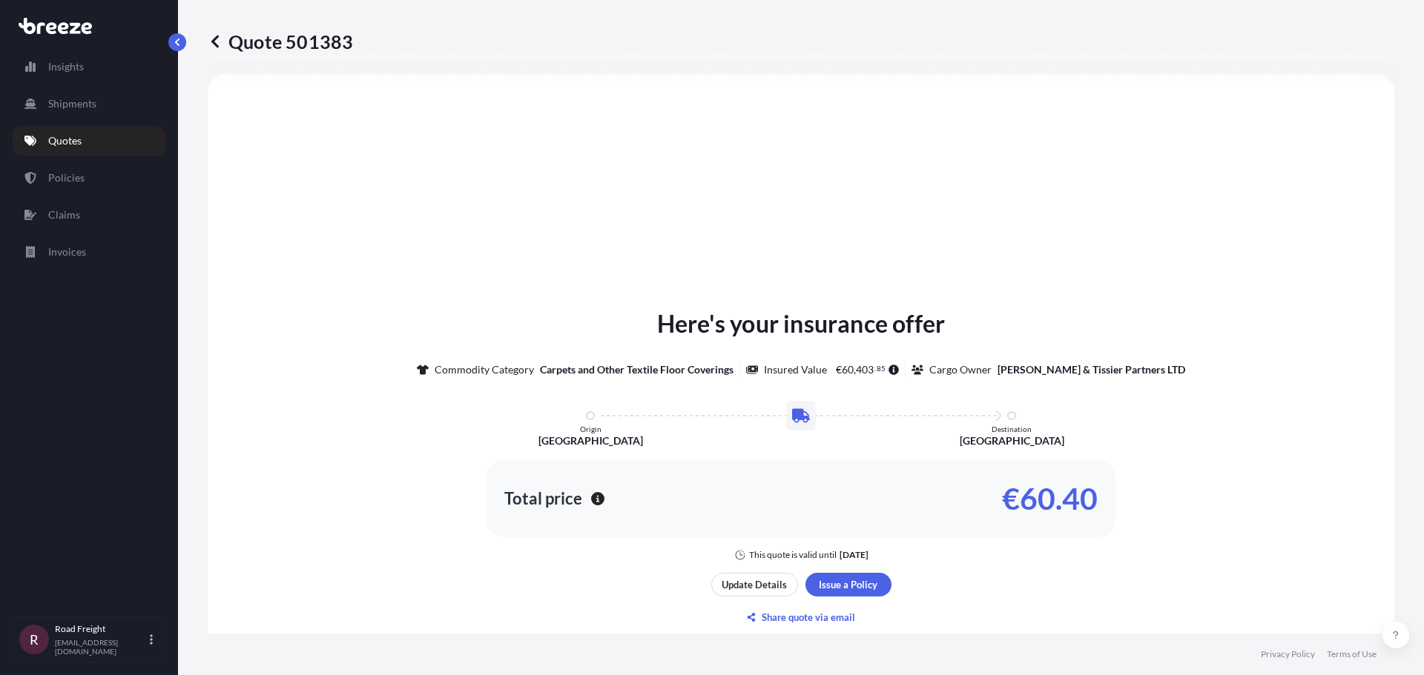
select select "Road"
select select "2"
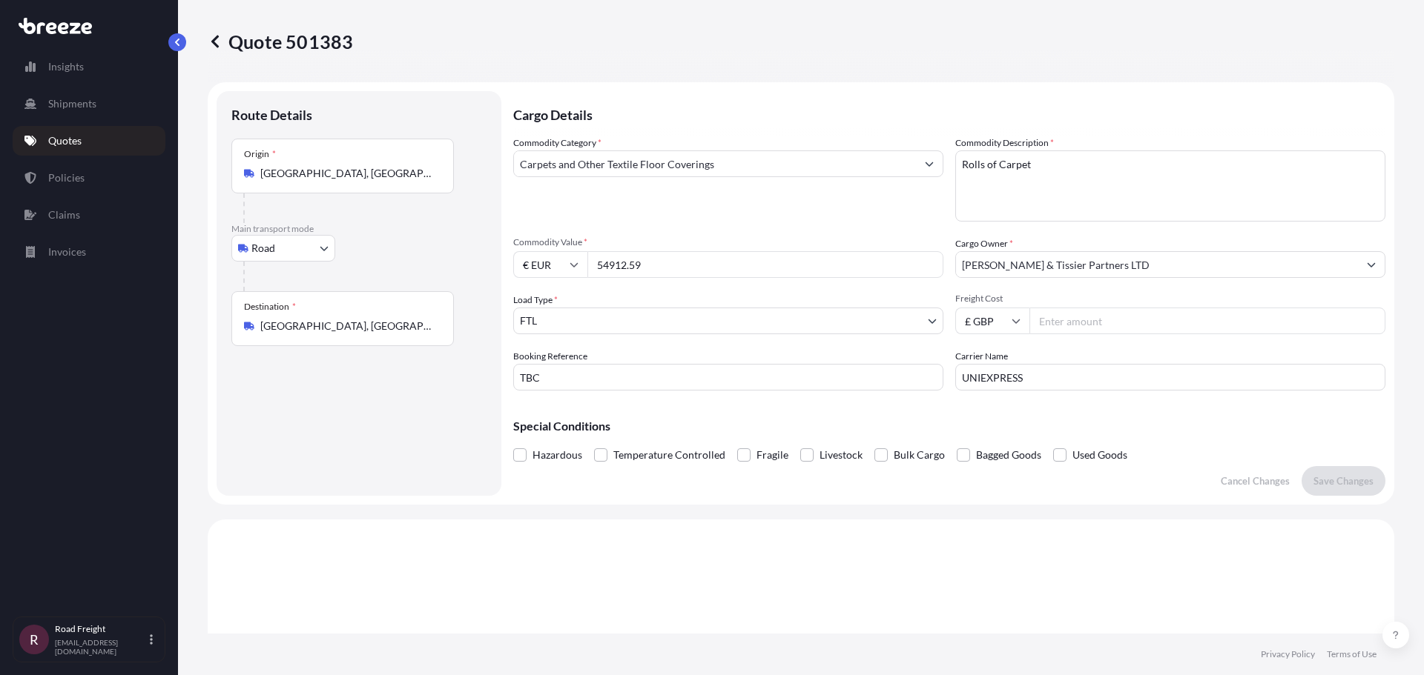
scroll to position [0, 0]
click at [345, 171] on input "[GEOGRAPHIC_DATA], [GEOGRAPHIC_DATA]" at bounding box center [347, 174] width 175 height 15
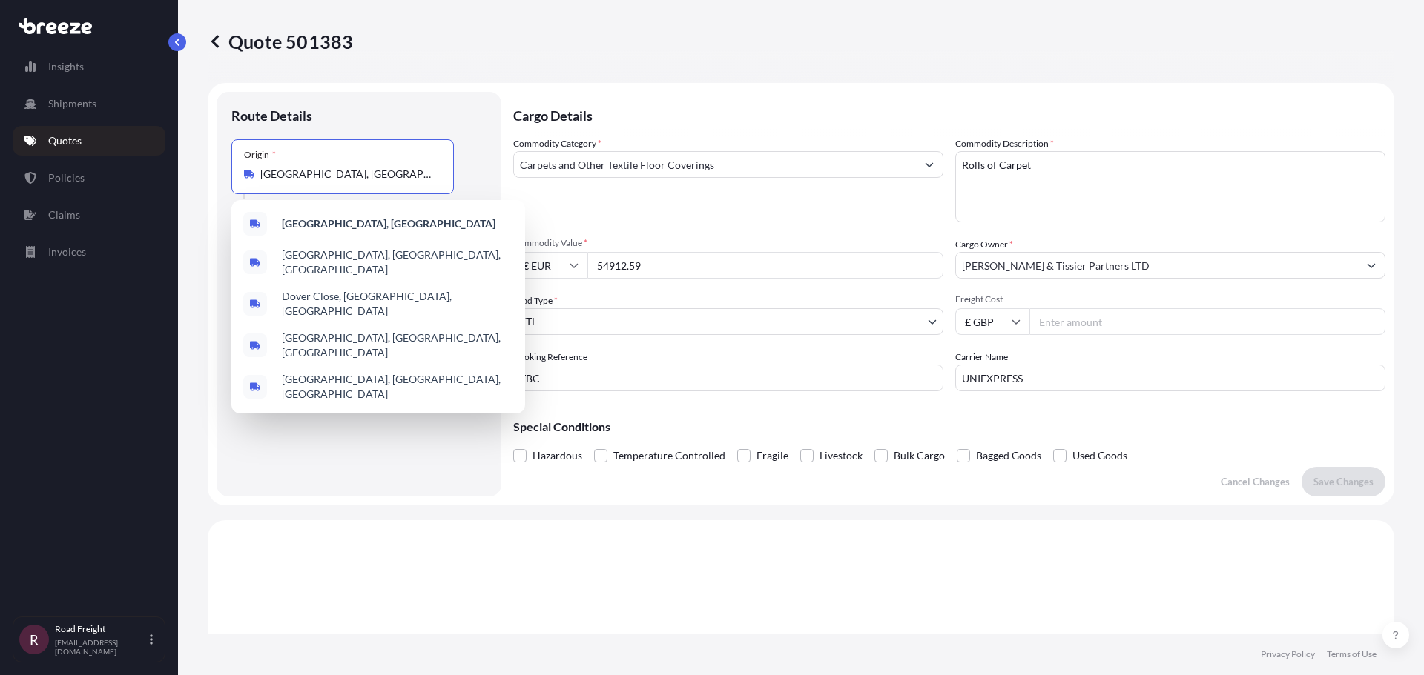
drag, startPoint x: 339, startPoint y: 171, endPoint x: 182, endPoint y: 182, distance: 157.5
click at [182, 182] on div "Quote 501383 Route Details Place of loading Road Road Rail Origin * [GEOGRAPHIC…" at bounding box center [801, 317] width 1246 height 634
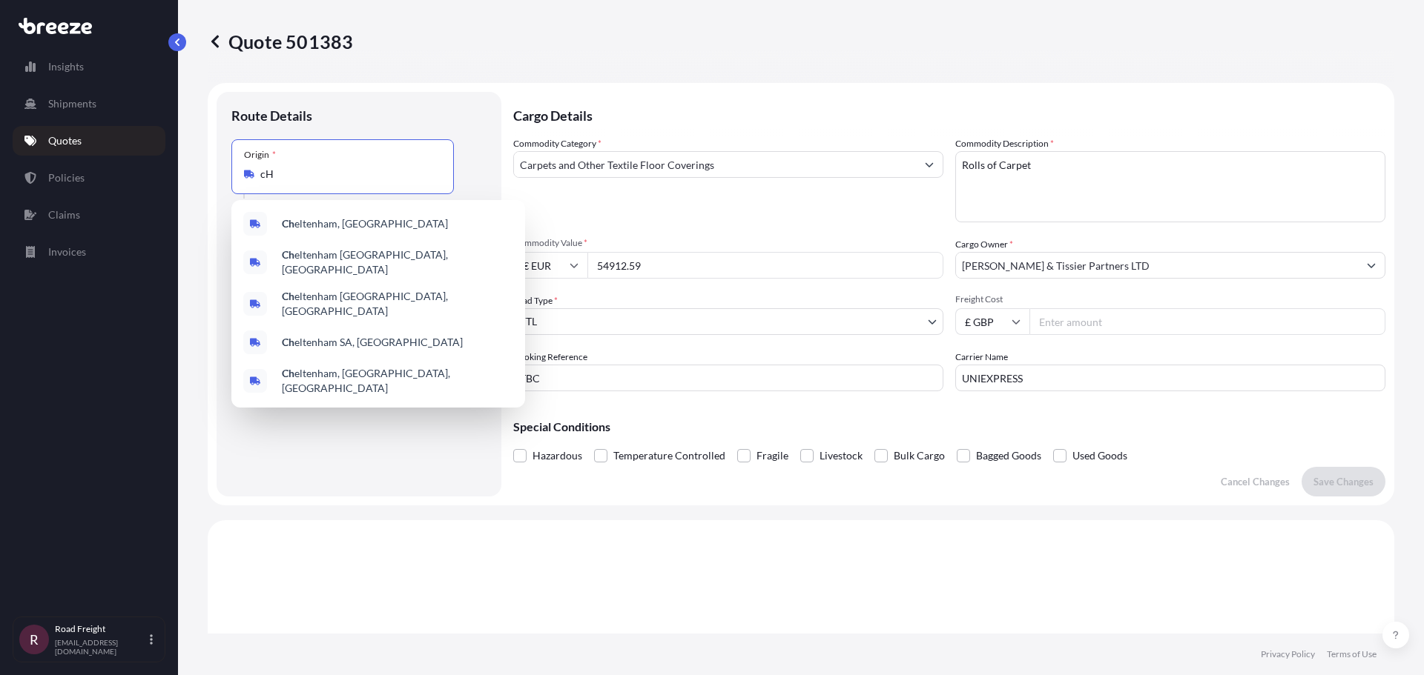
type input "c"
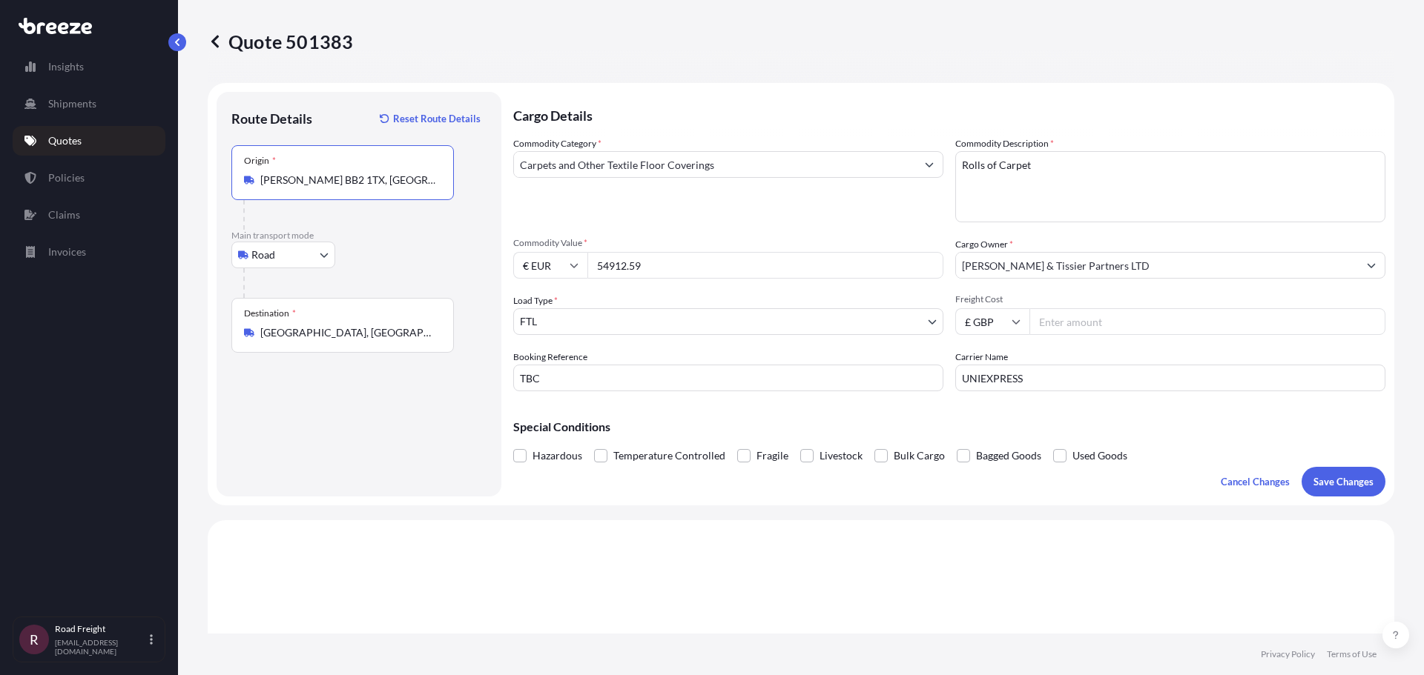
type input "[PERSON_NAME] BB2 1TX, [GEOGRAPHIC_DATA]"
click at [343, 340] on div "Destination * [GEOGRAPHIC_DATA], [GEOGRAPHIC_DATA]" at bounding box center [342, 325] width 222 height 55
click at [343, 340] on input "[GEOGRAPHIC_DATA], [GEOGRAPHIC_DATA]" at bounding box center [347, 333] width 175 height 15
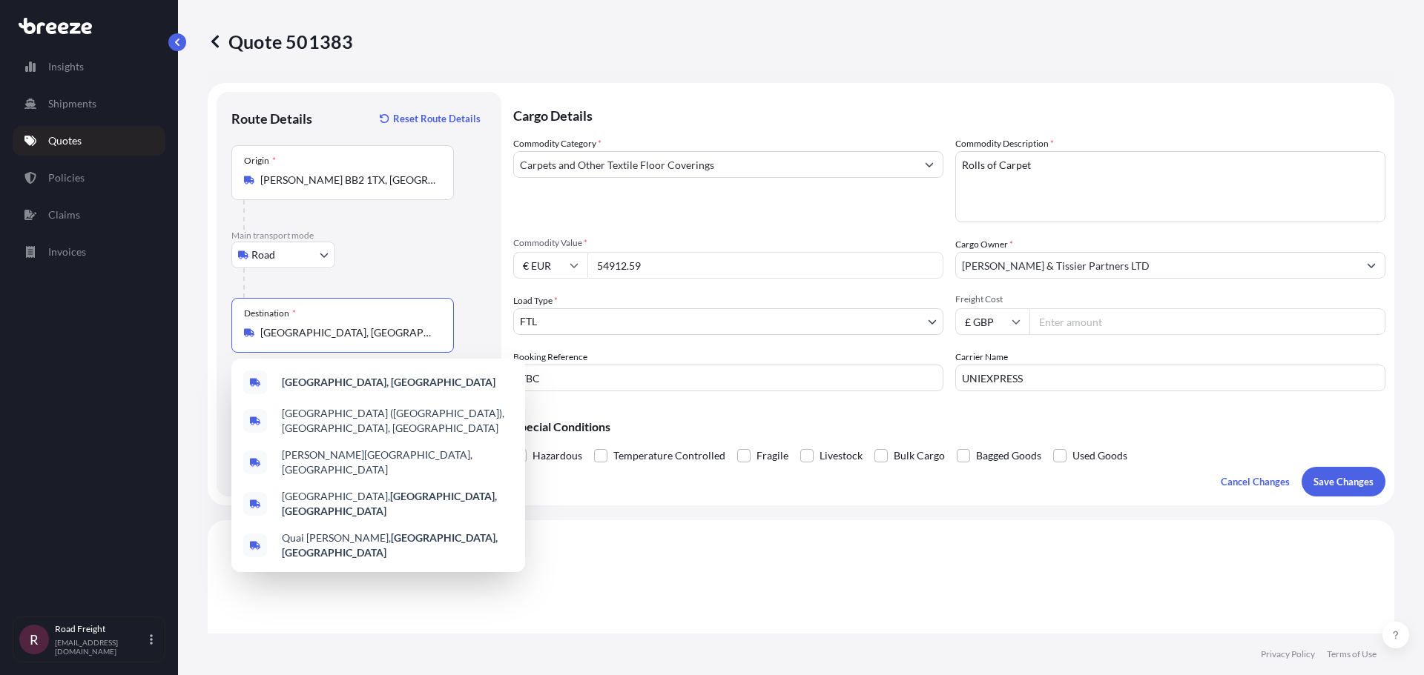
drag, startPoint x: 331, startPoint y: 338, endPoint x: 244, endPoint y: 334, distance: 86.9
click at [244, 334] on div "[GEOGRAPHIC_DATA], [GEOGRAPHIC_DATA]" at bounding box center [342, 333] width 197 height 15
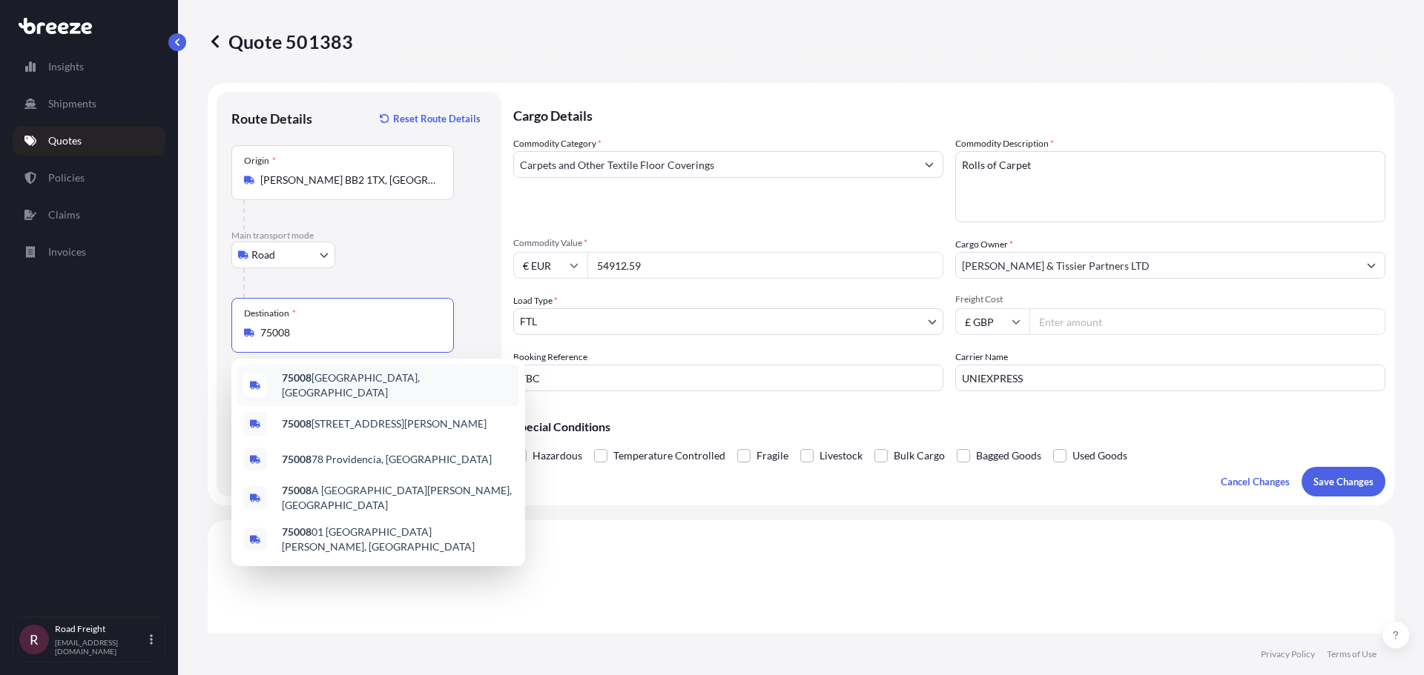
click at [338, 381] on span "[GEOGRAPHIC_DATA], [GEOGRAPHIC_DATA]" at bounding box center [397, 386] width 231 height 30
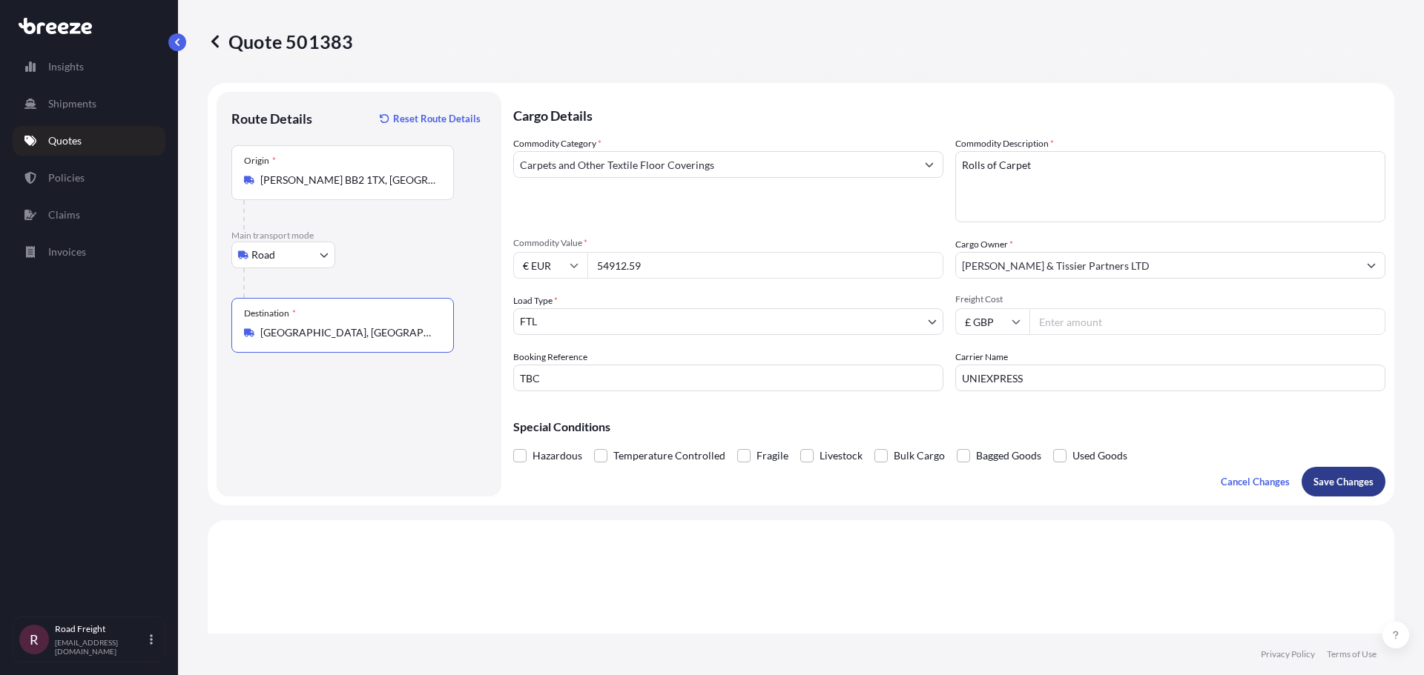
type input "[GEOGRAPHIC_DATA], [GEOGRAPHIC_DATA]"
click at [1335, 473] on button "Save Changes" at bounding box center [1343, 482] width 84 height 30
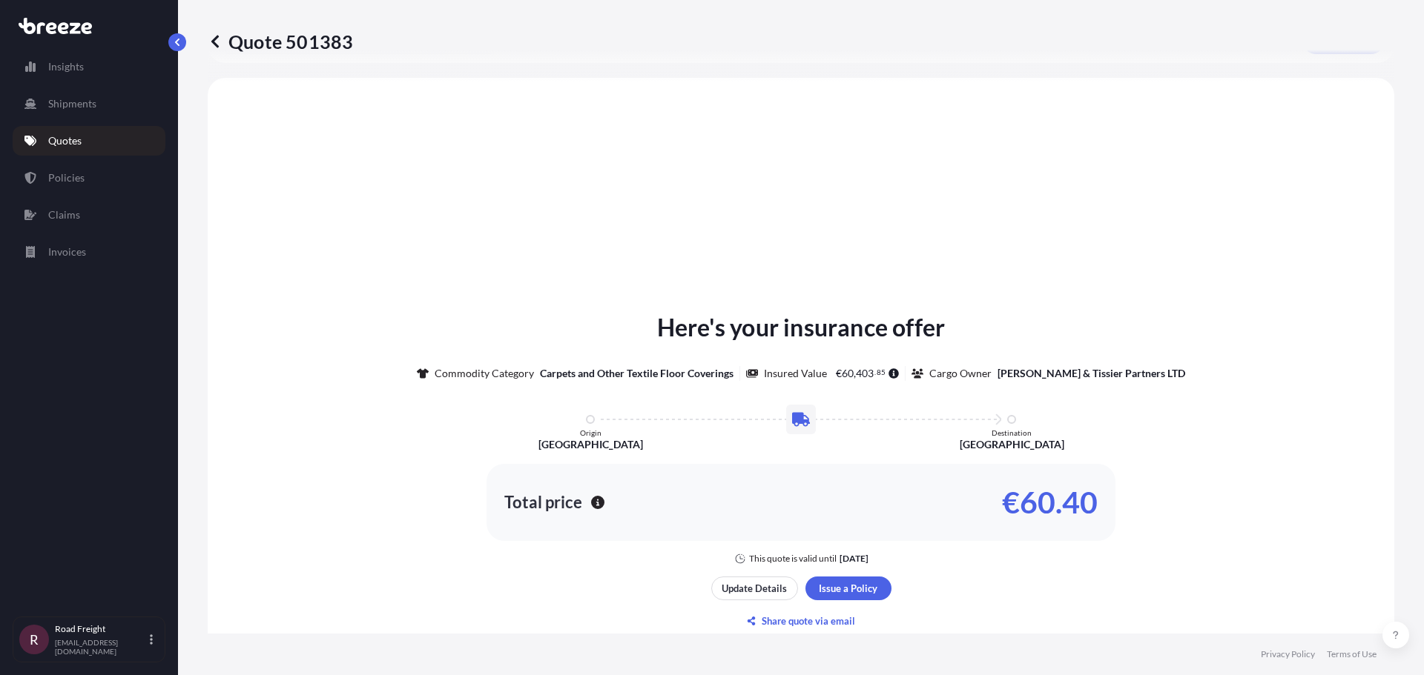
scroll to position [446, 0]
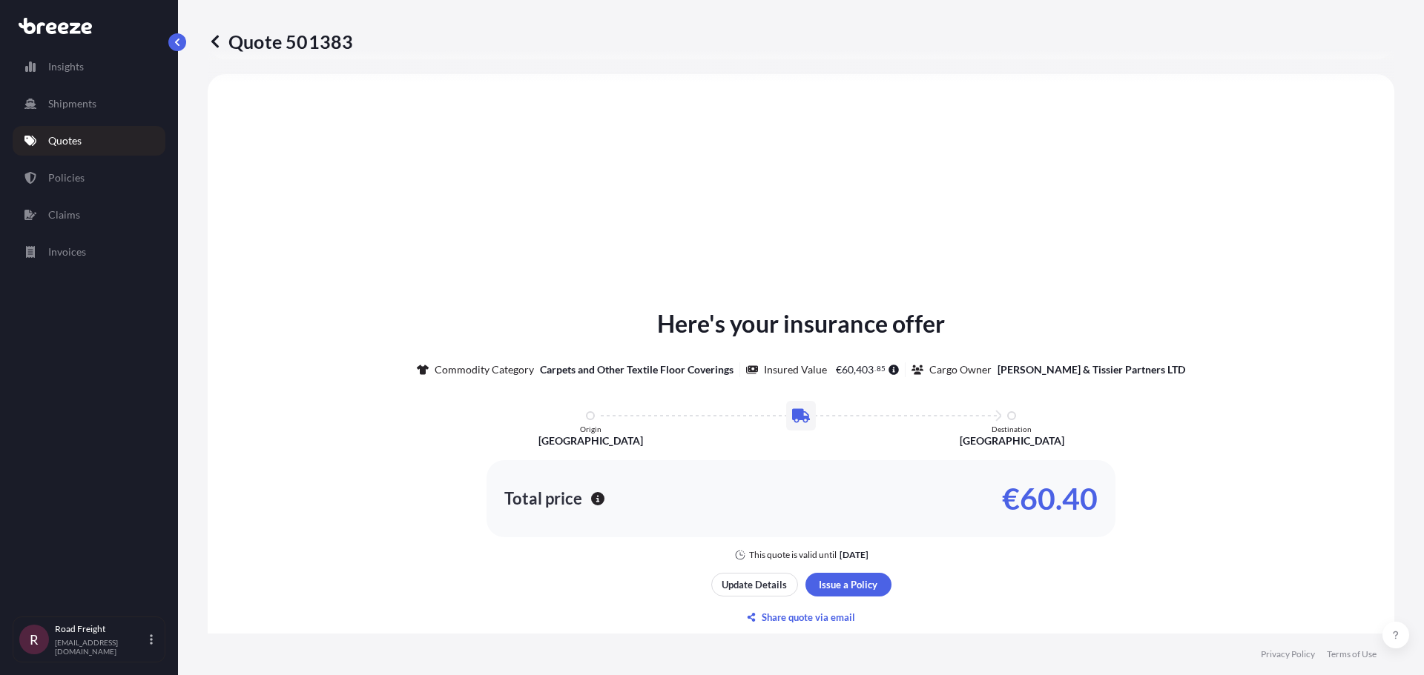
select select "Road"
select select "2"
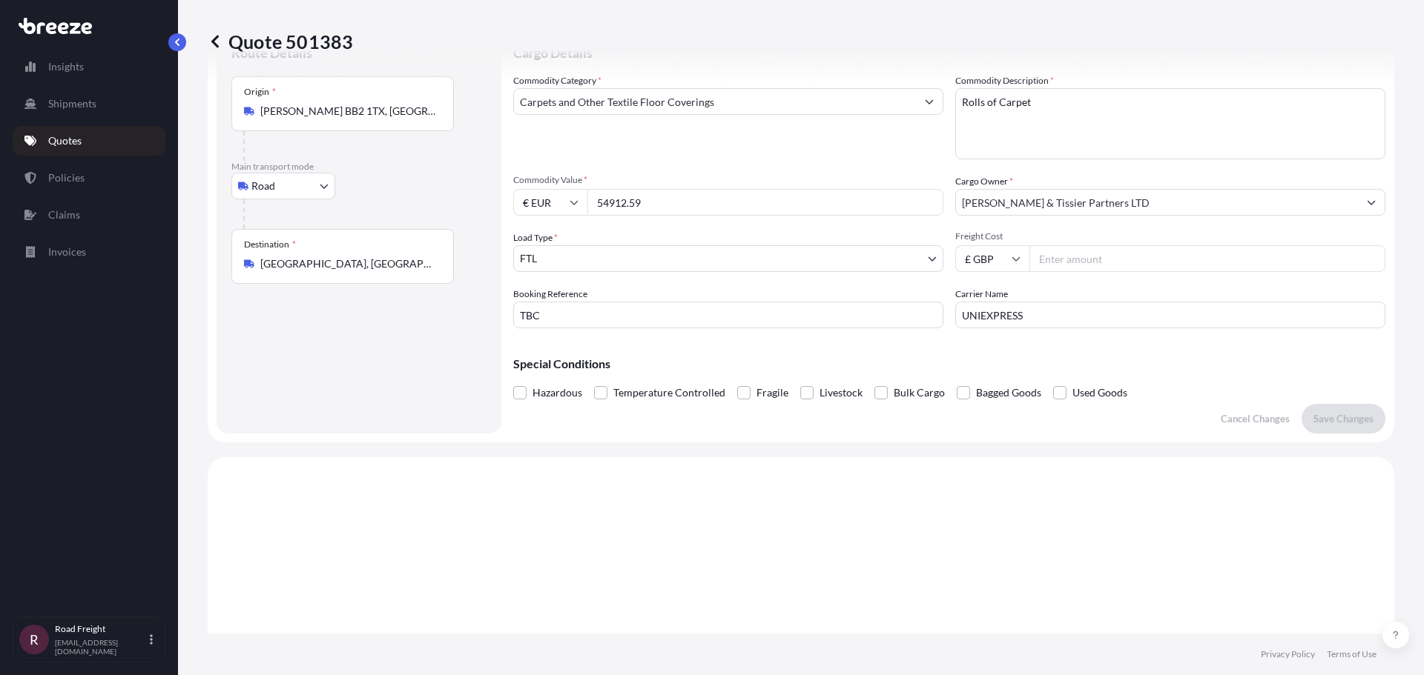
scroll to position [0, 0]
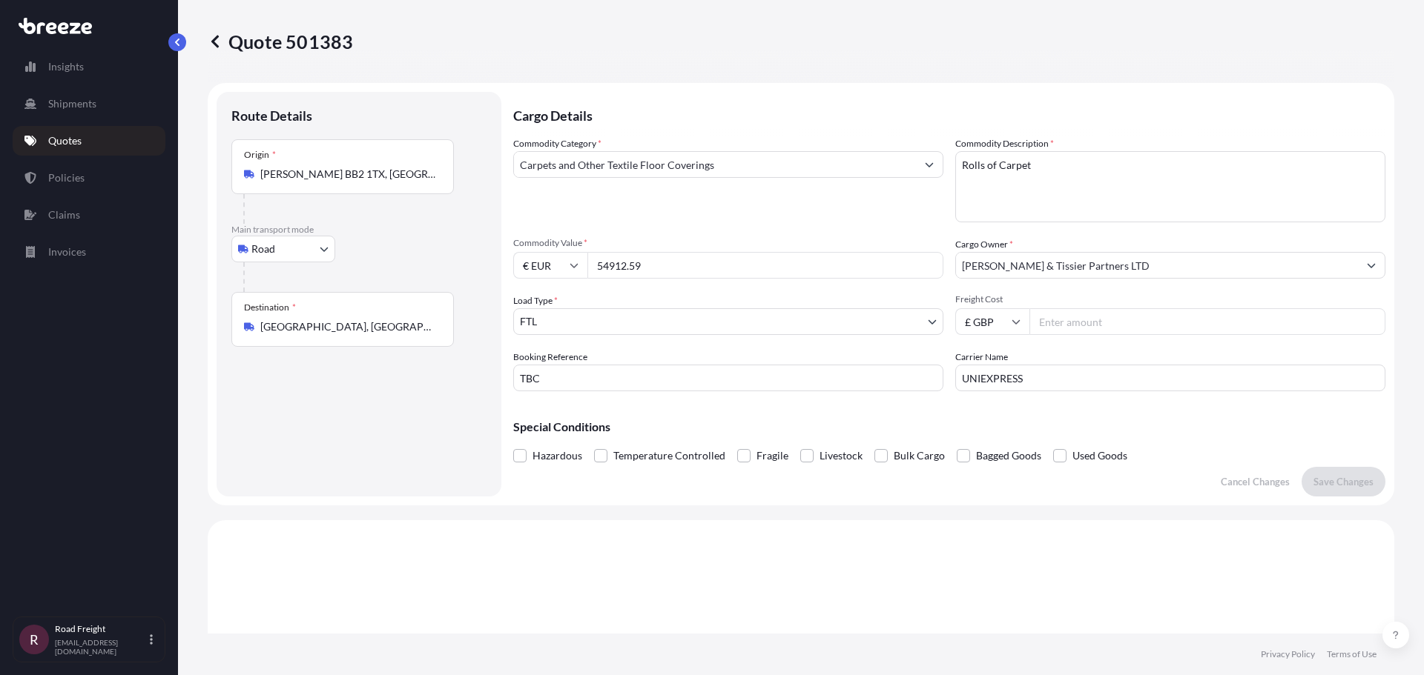
click at [1090, 319] on input "Freight Cost" at bounding box center [1207, 321] width 356 height 27
click at [1088, 323] on input "Freight Cost" at bounding box center [1207, 321] width 356 height 27
type input "2"
click at [1086, 330] on input "Freight Cost" at bounding box center [1207, 321] width 356 height 27
type input "7"
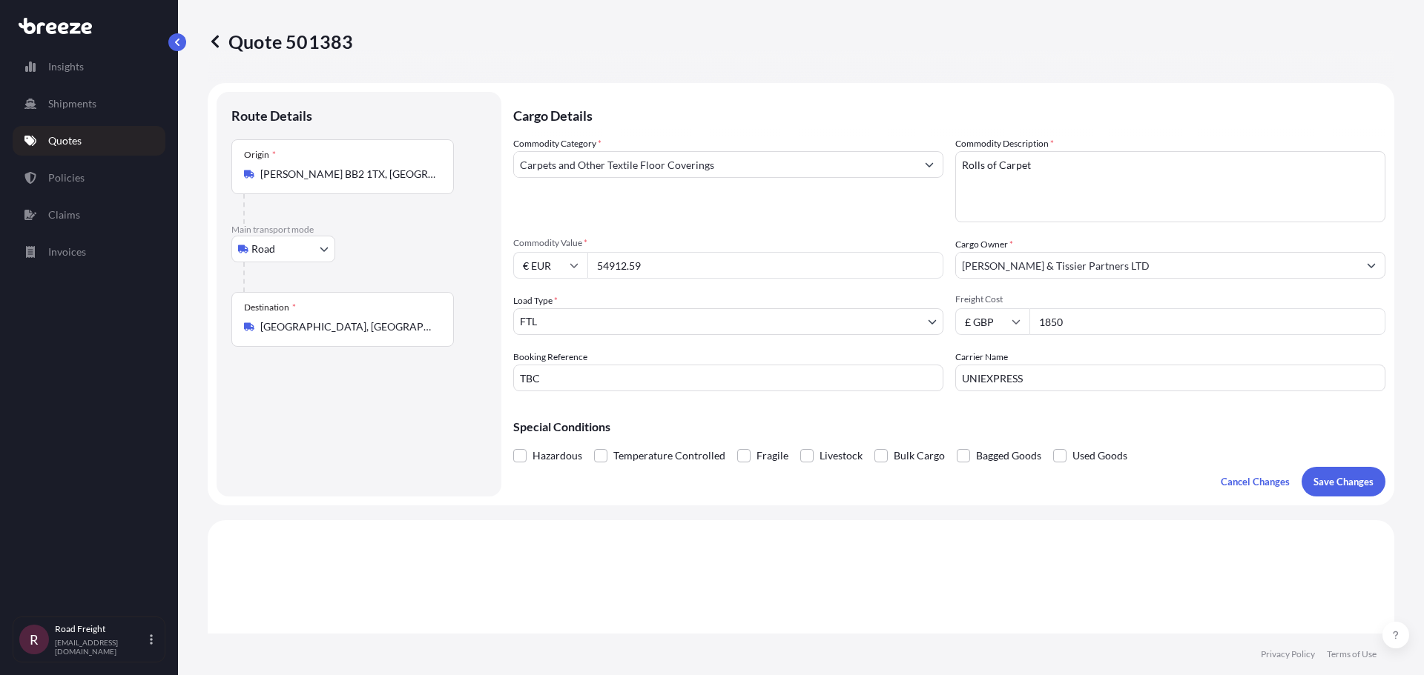
type input "1850"
click at [1269, 427] on p "Special Conditions" at bounding box center [949, 427] width 872 height 12
click at [1360, 478] on p "Save Changes" at bounding box center [1343, 482] width 60 height 15
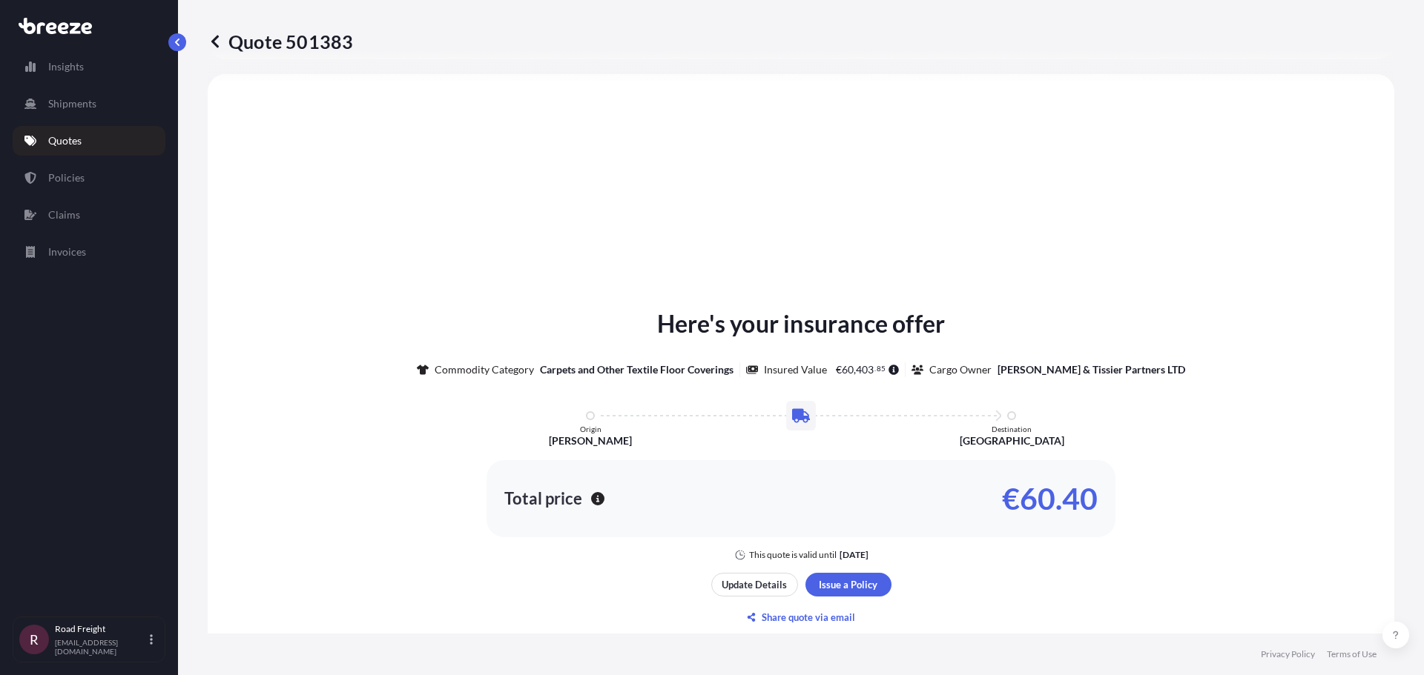
select select "Road"
select select "2"
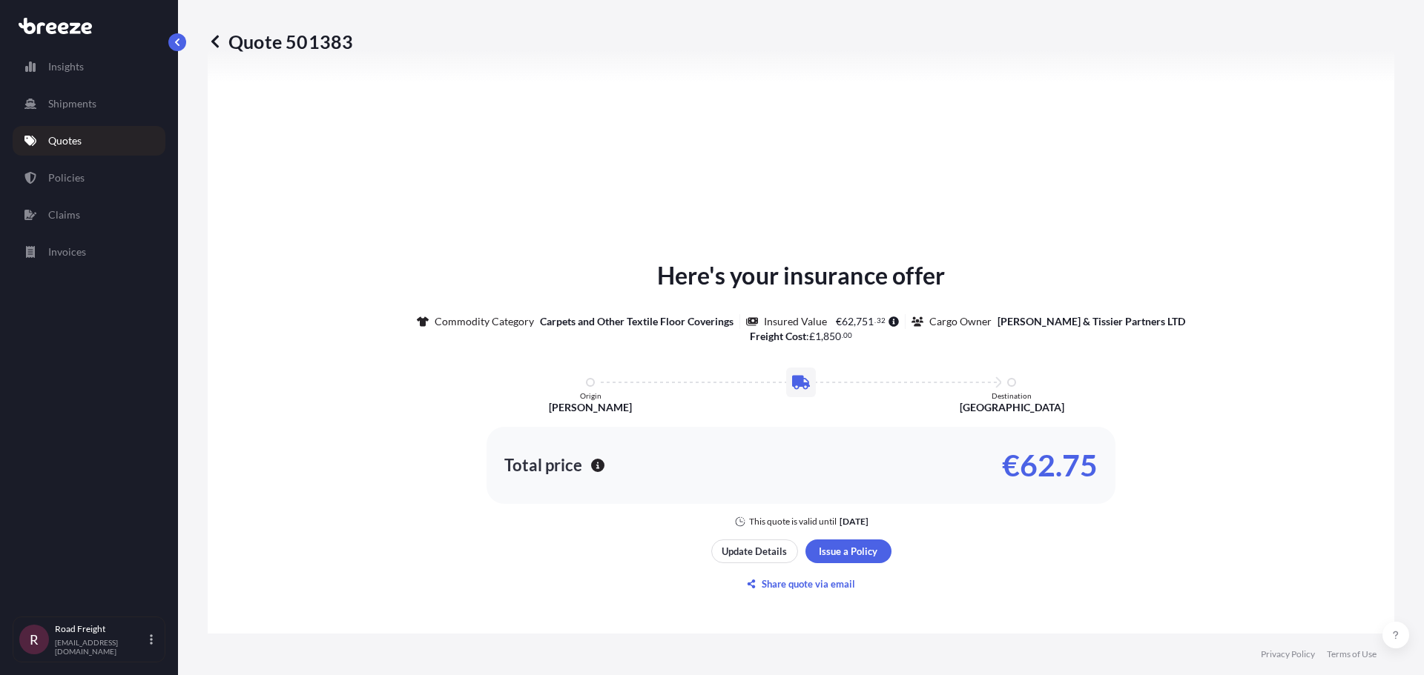
scroll to position [521, 0]
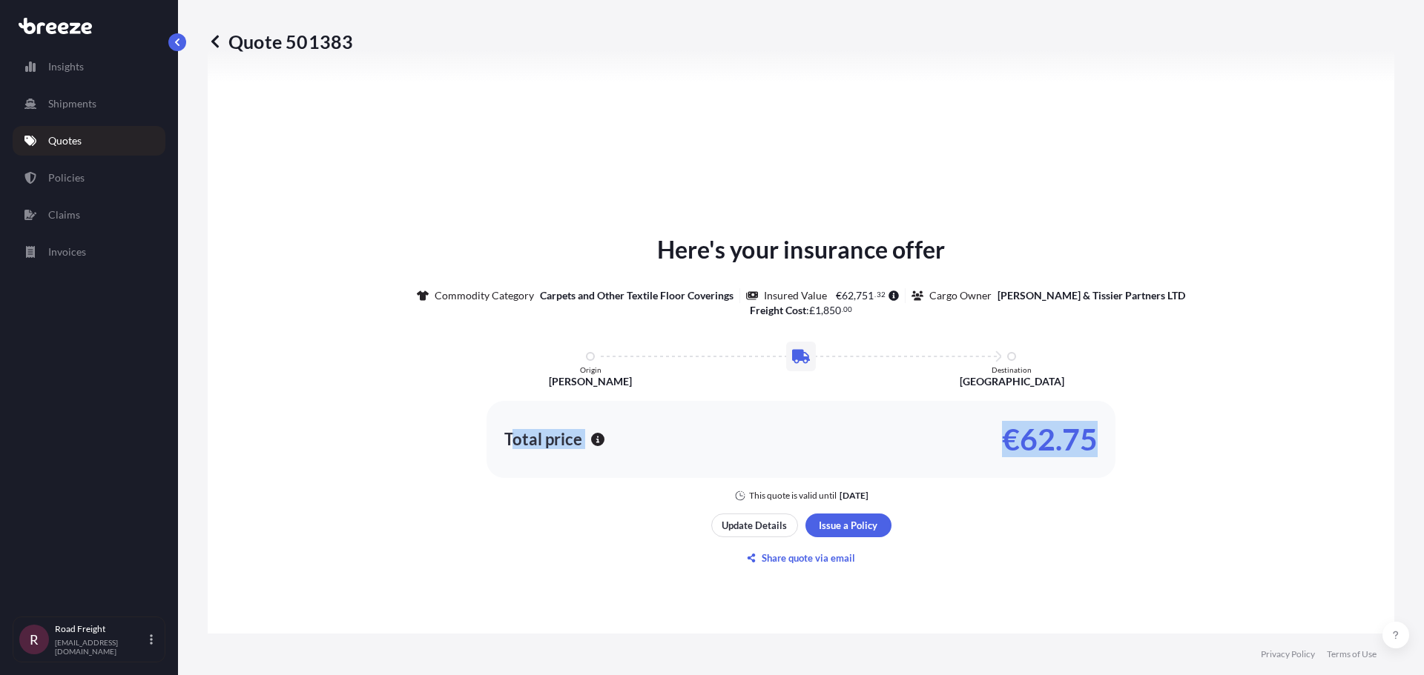
drag, startPoint x: 1166, startPoint y: 434, endPoint x: 501, endPoint y: 383, distance: 666.3
click at [501, 383] on div "Here's your insurance offer Commodity Category Carpets and Other Textile Floor …" at bounding box center [800, 367] width 1145 height 270
click at [1220, 375] on div "Here's your insurance offer Commodity Category Carpets and Other Textile Floor …" at bounding box center [800, 367] width 1145 height 270
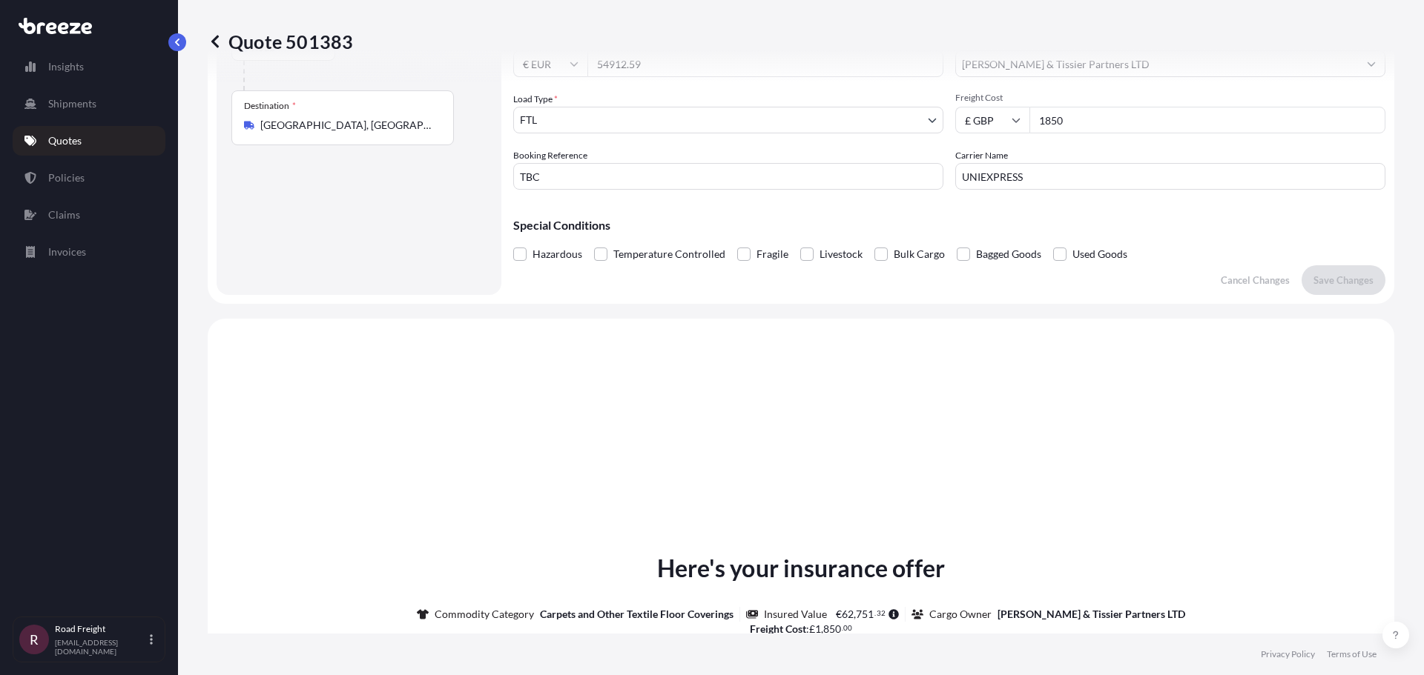
scroll to position [519, 0]
